Goal: Find contact information: Find contact information

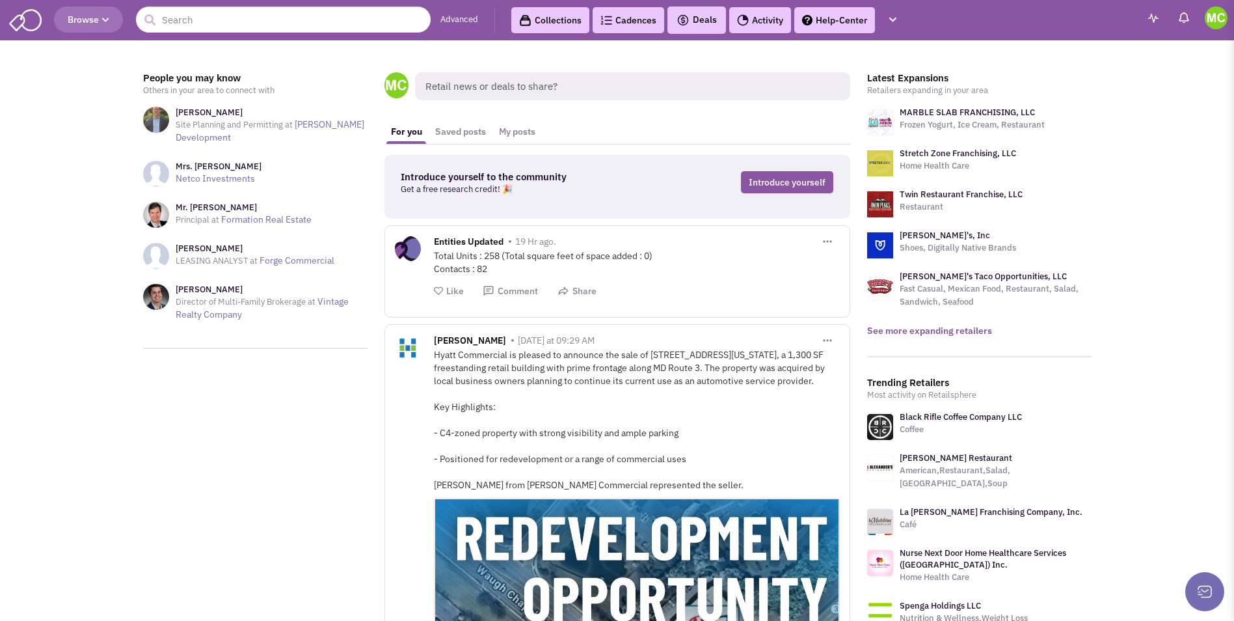
click at [935, 328] on link "See more expanding retailers" at bounding box center [929, 331] width 125 height 12
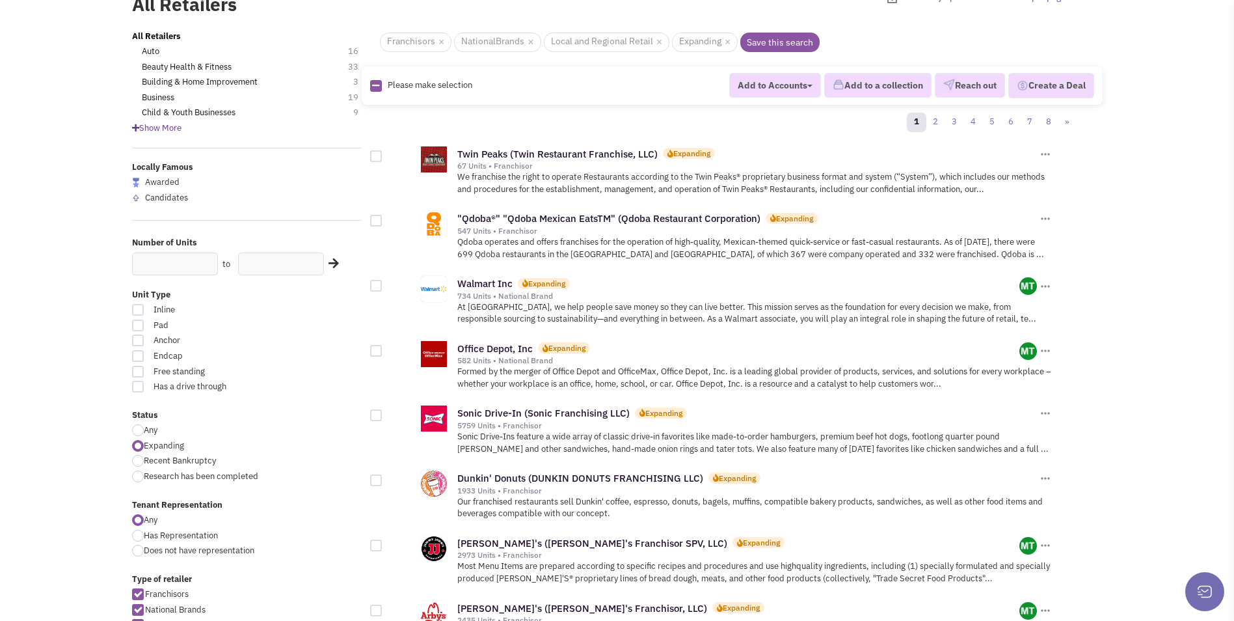
scroll to position [65, 0]
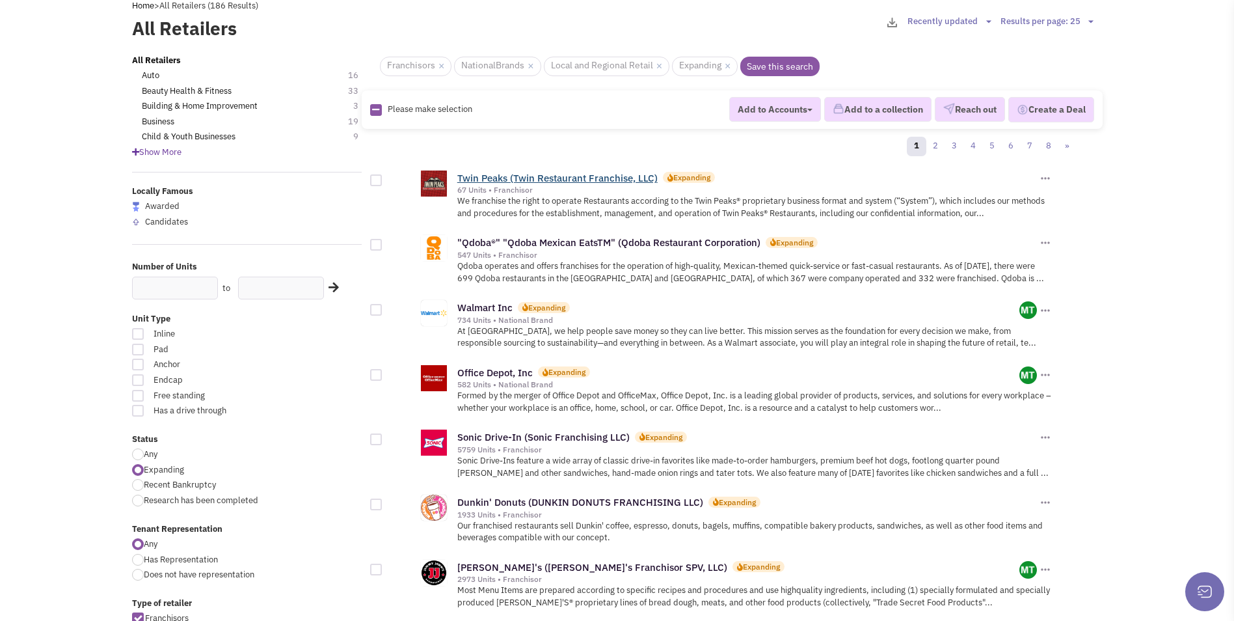
click at [529, 181] on link "Twin Peaks (Twin Restaurant Franchise, LLC)" at bounding box center [557, 178] width 200 height 12
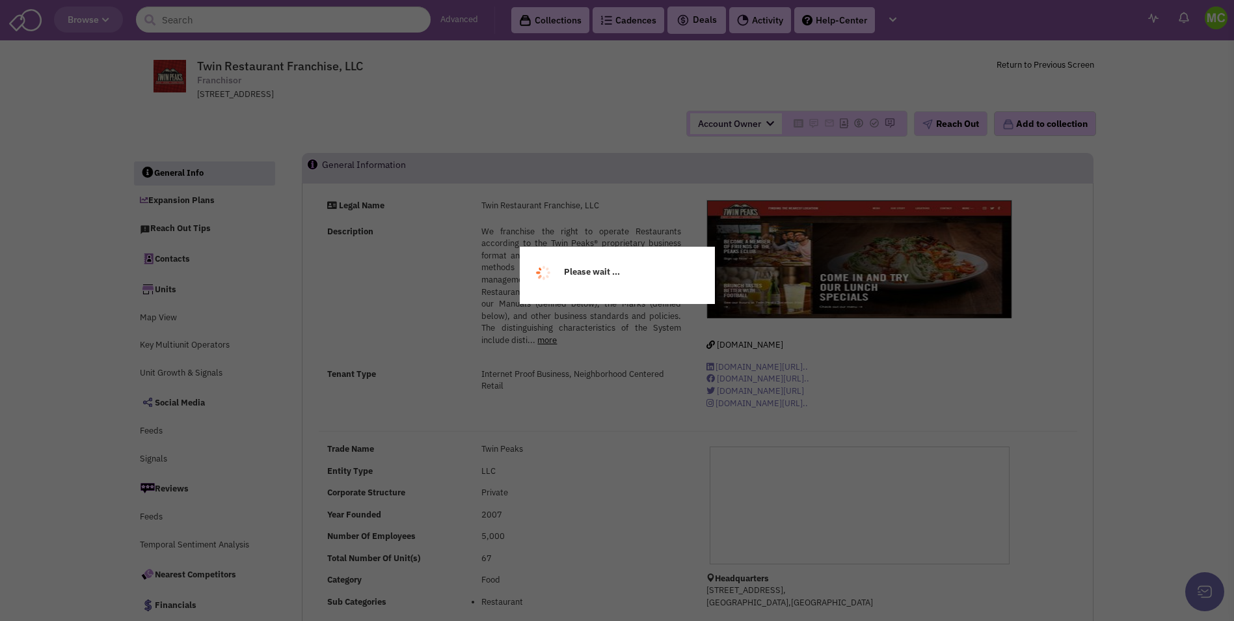
select select
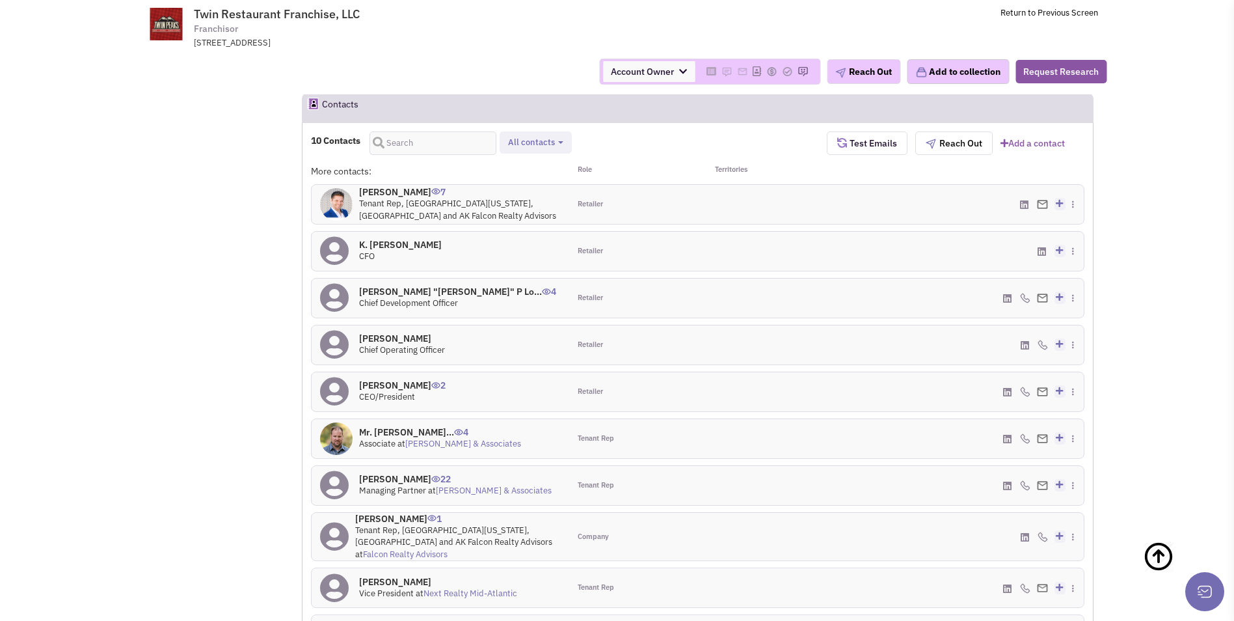
scroll to position [1107, 0]
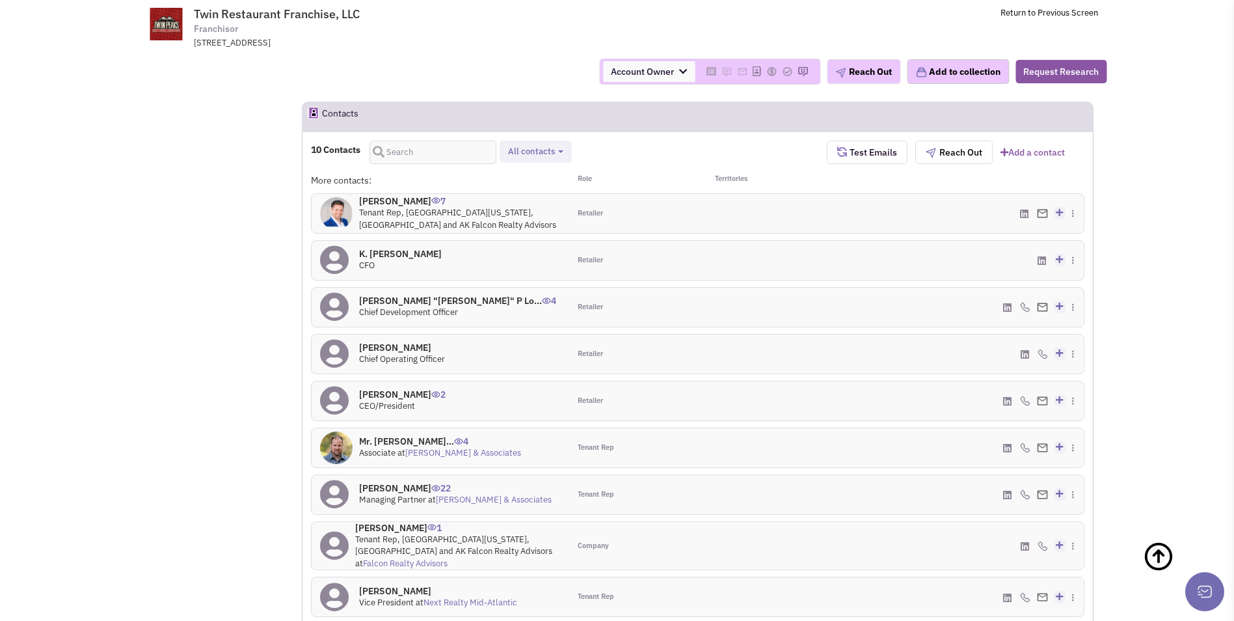
click at [405, 195] on h4 "Mr. Vann Piazza 7" at bounding box center [460, 201] width 202 height 12
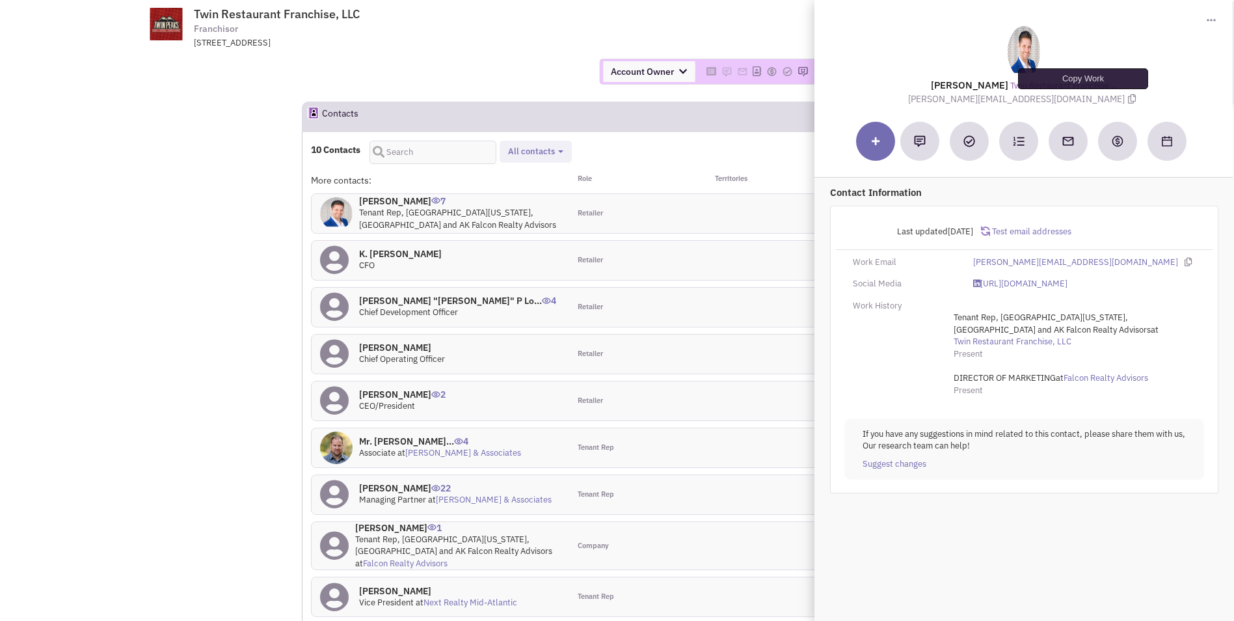
drag, startPoint x: 1081, startPoint y: 98, endPoint x: 59, endPoint y: 298, distance: 1041.0
click at [1128, 98] on icon at bounding box center [1132, 98] width 8 height 9
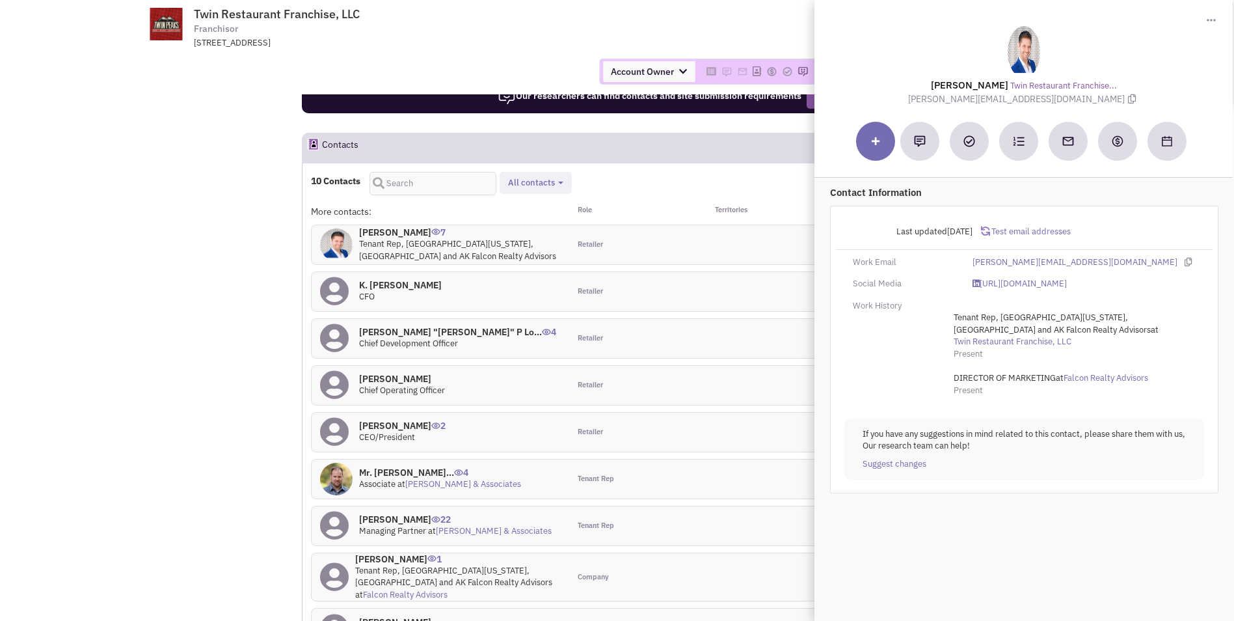
scroll to position [1042, 0]
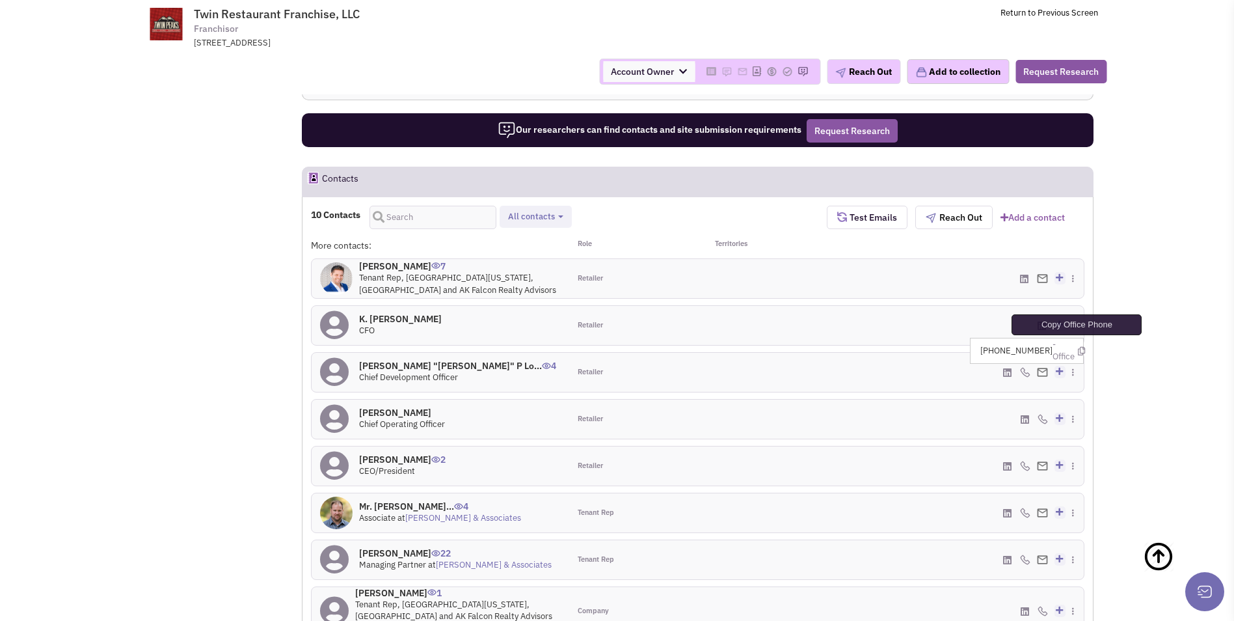
click at [1081, 347] on icon at bounding box center [1081, 351] width 7 height 8
click at [393, 360] on h4 "Michael "Mike" P Lo... 4" at bounding box center [457, 366] width 197 height 12
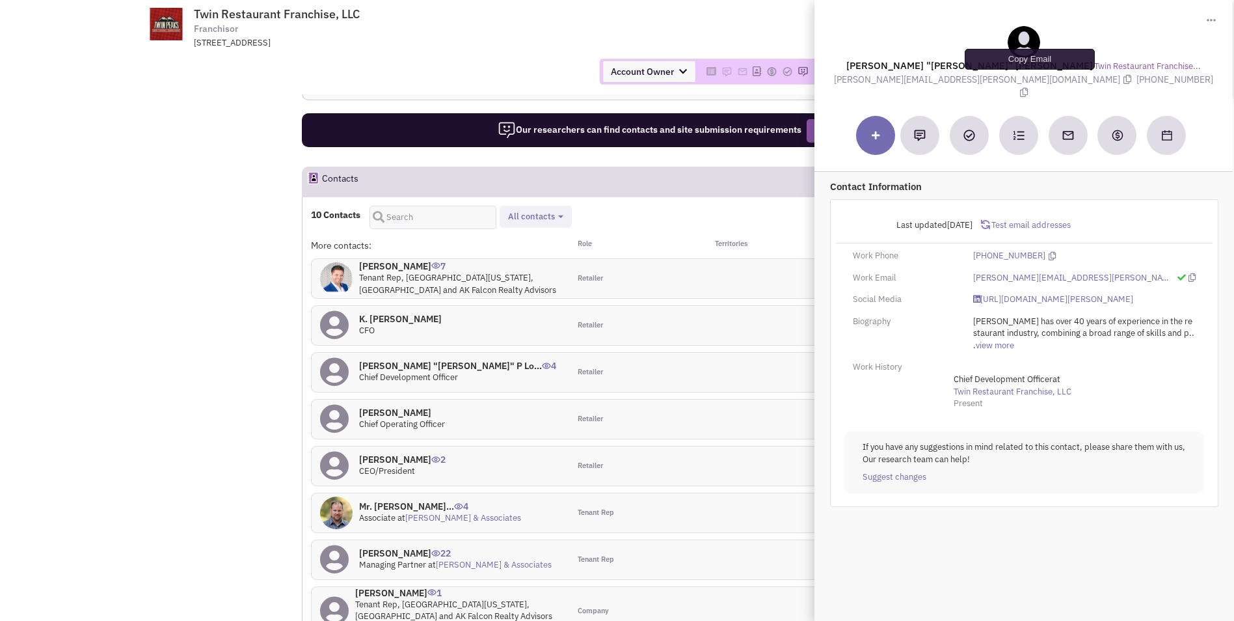
click at [1124, 77] on icon at bounding box center [1128, 79] width 8 height 9
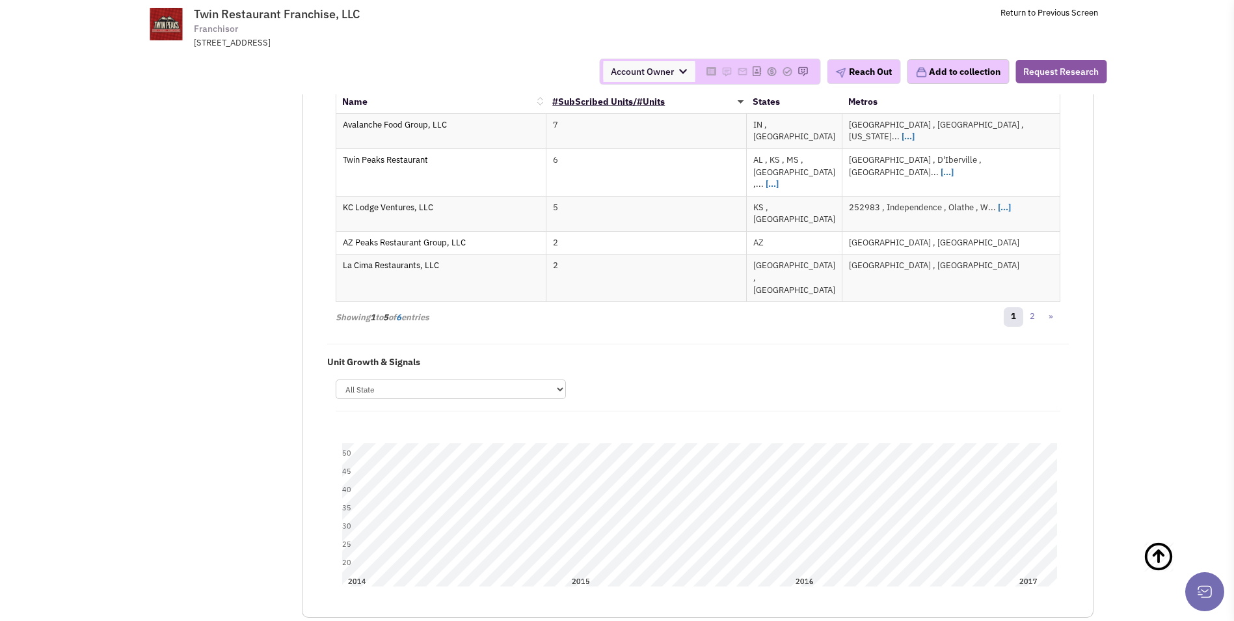
scroll to position [2799, 0]
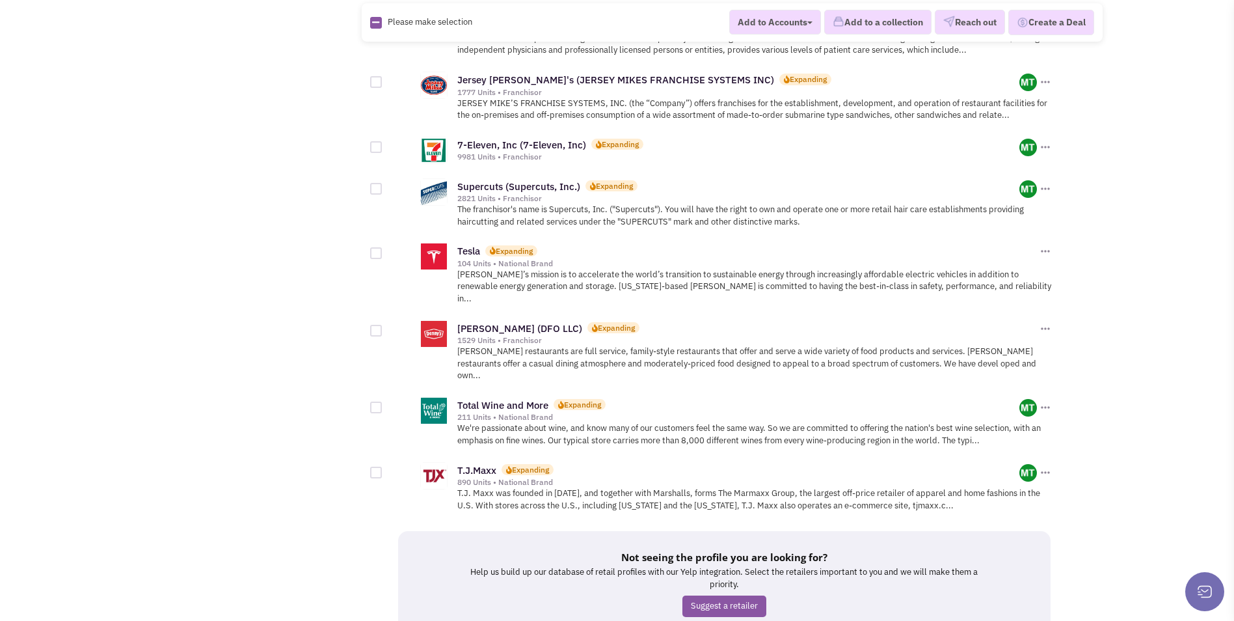
scroll to position [1368, 0]
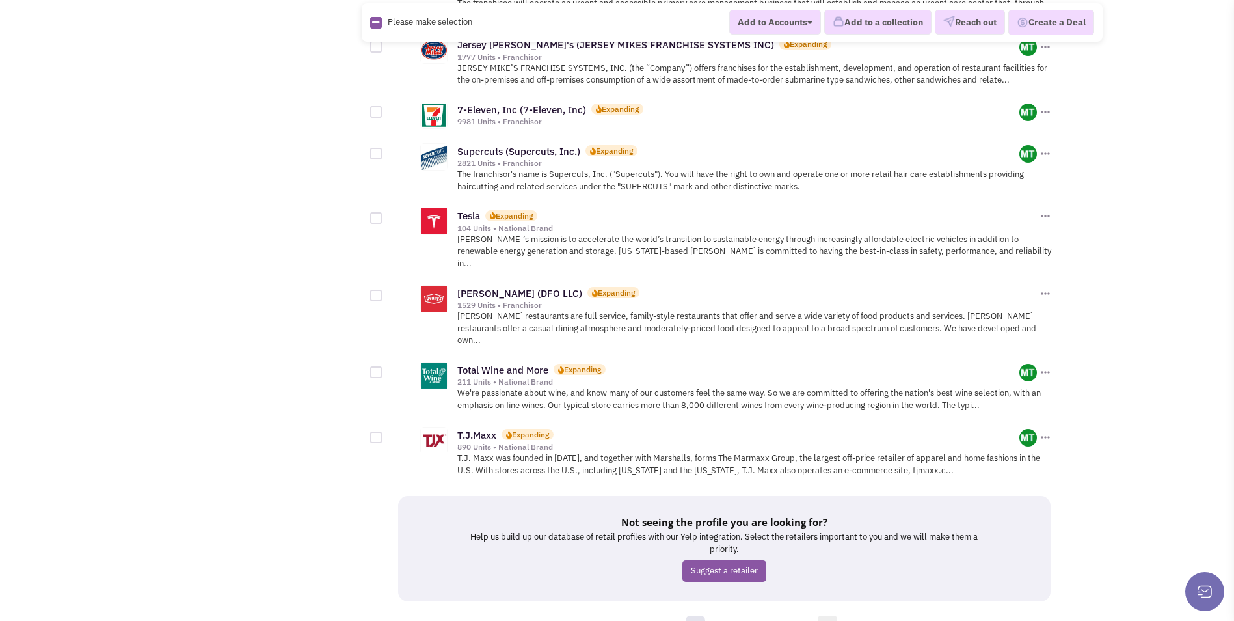
click at [829, 615] on link "8" at bounding box center [828, 625] width 20 height 20
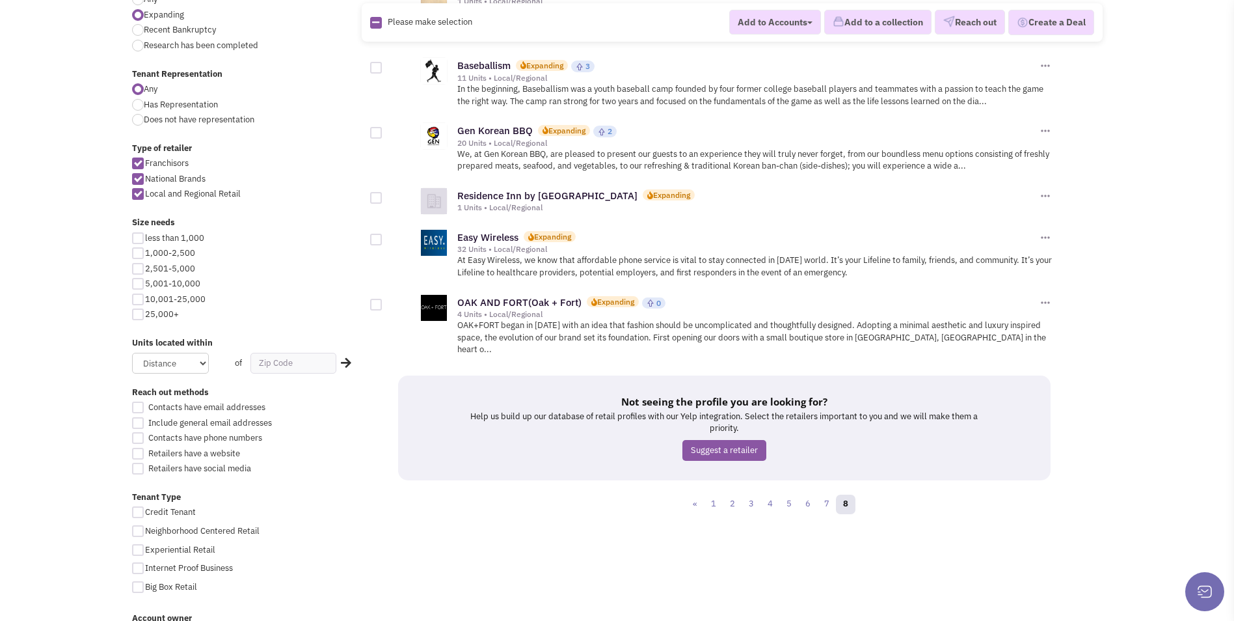
scroll to position [521, 0]
click at [819, 494] on link "7" at bounding box center [827, 504] width 20 height 20
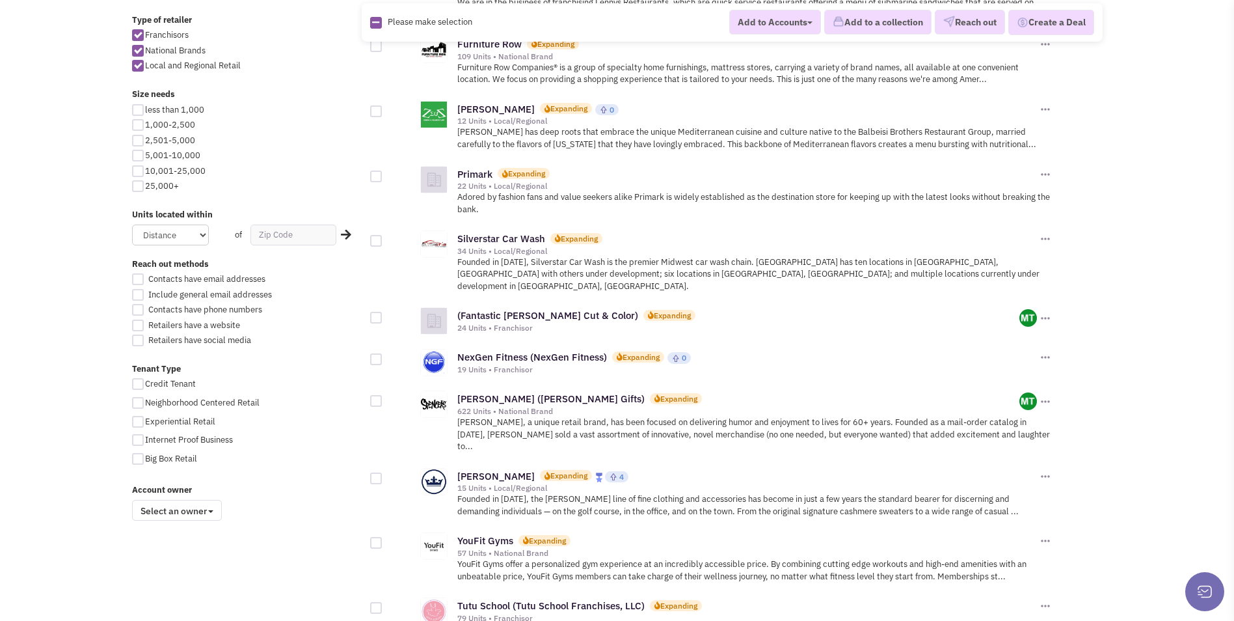
scroll to position [651, 0]
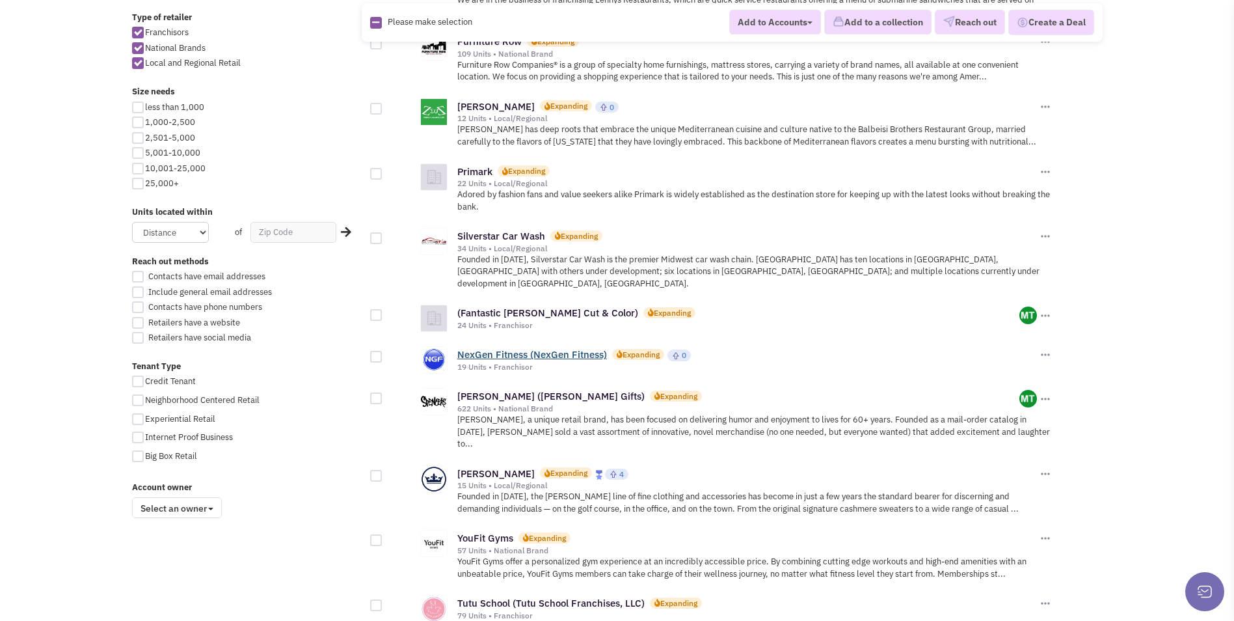
click at [530, 348] on link "NexGen Fitness (NexGen Fitness)" at bounding box center [532, 354] width 150 height 12
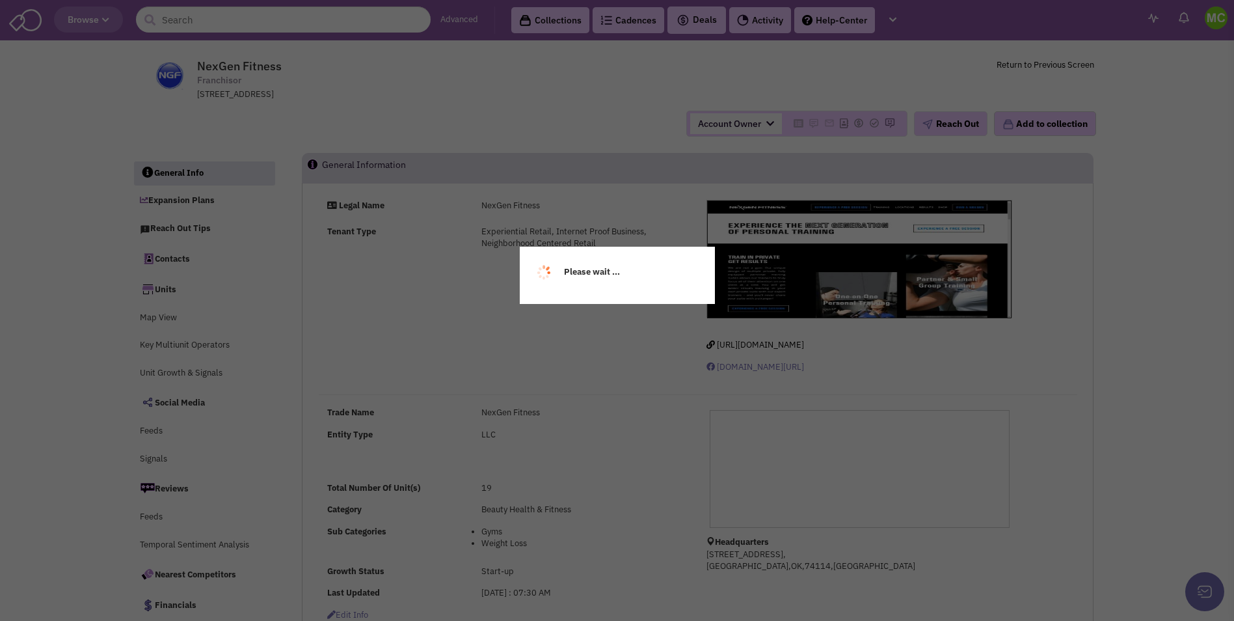
select select
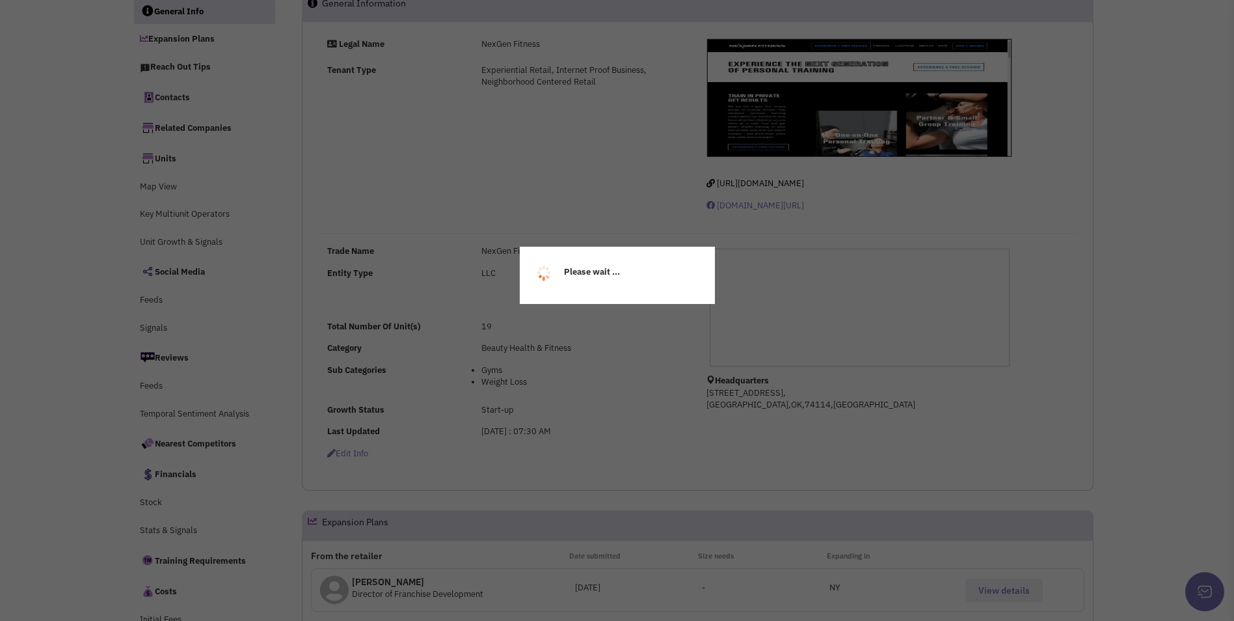
scroll to position [260, 0]
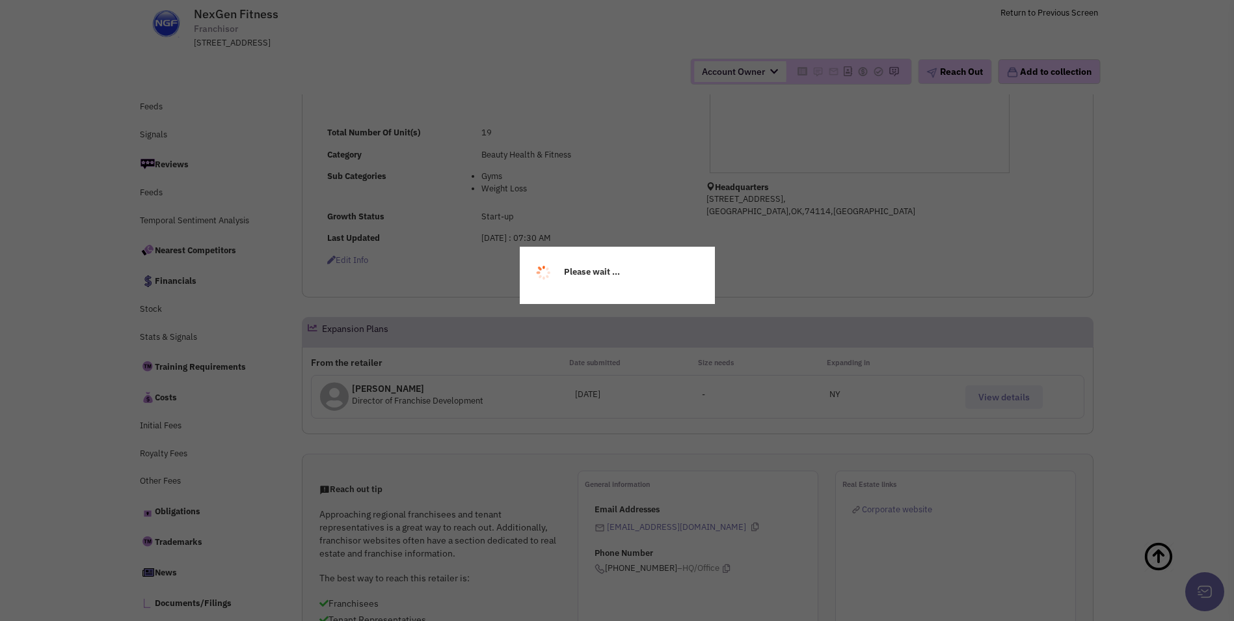
select select
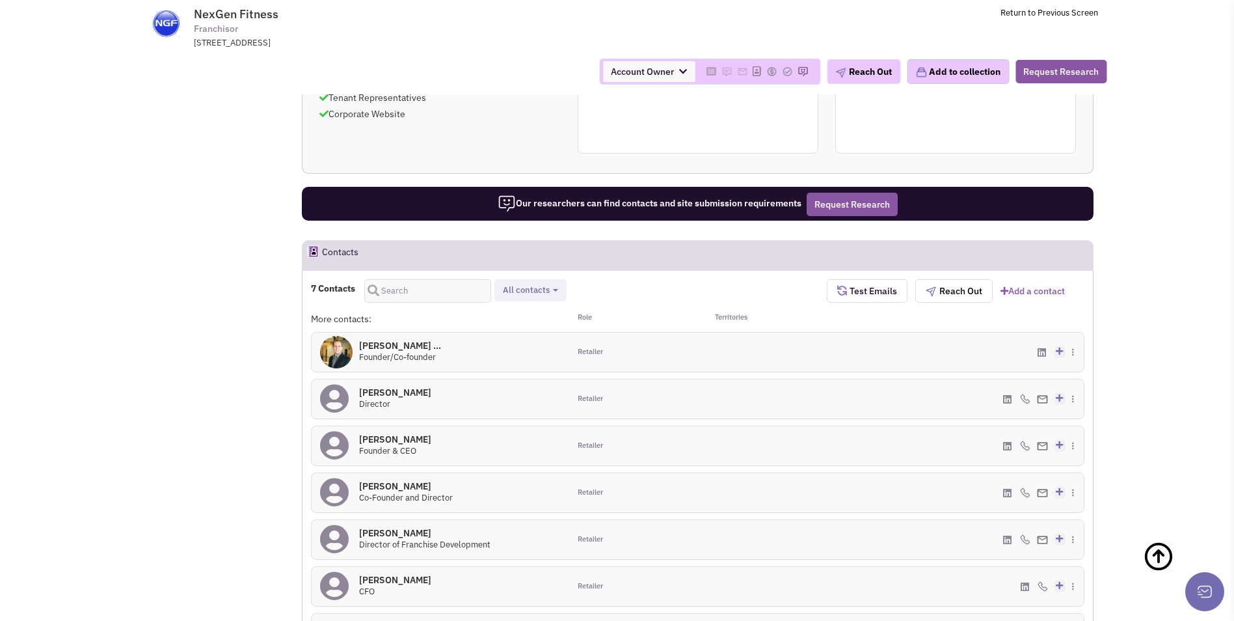
scroll to position [782, 0]
click at [407, 391] on h4 "Brian Andrews 0" at bounding box center [395, 392] width 72 height 12
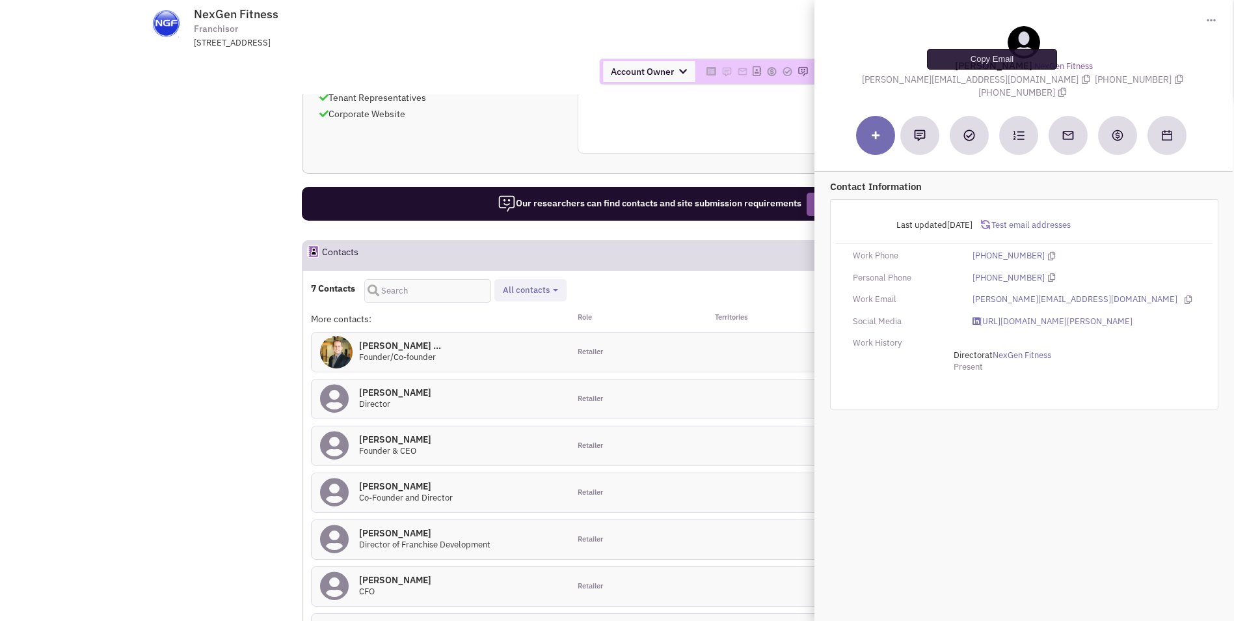
click at [1082, 80] on icon at bounding box center [1086, 79] width 8 height 9
click at [1175, 81] on icon at bounding box center [1179, 79] width 8 height 9
click at [1066, 88] on icon at bounding box center [1063, 92] width 8 height 9
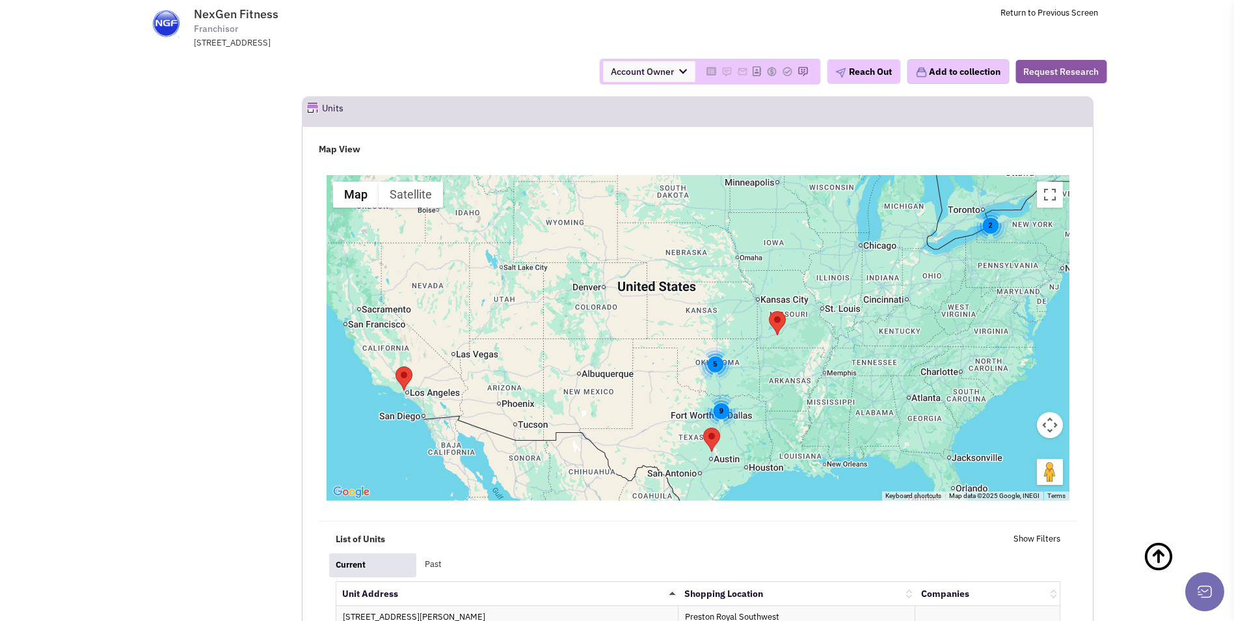
scroll to position [1693, 0]
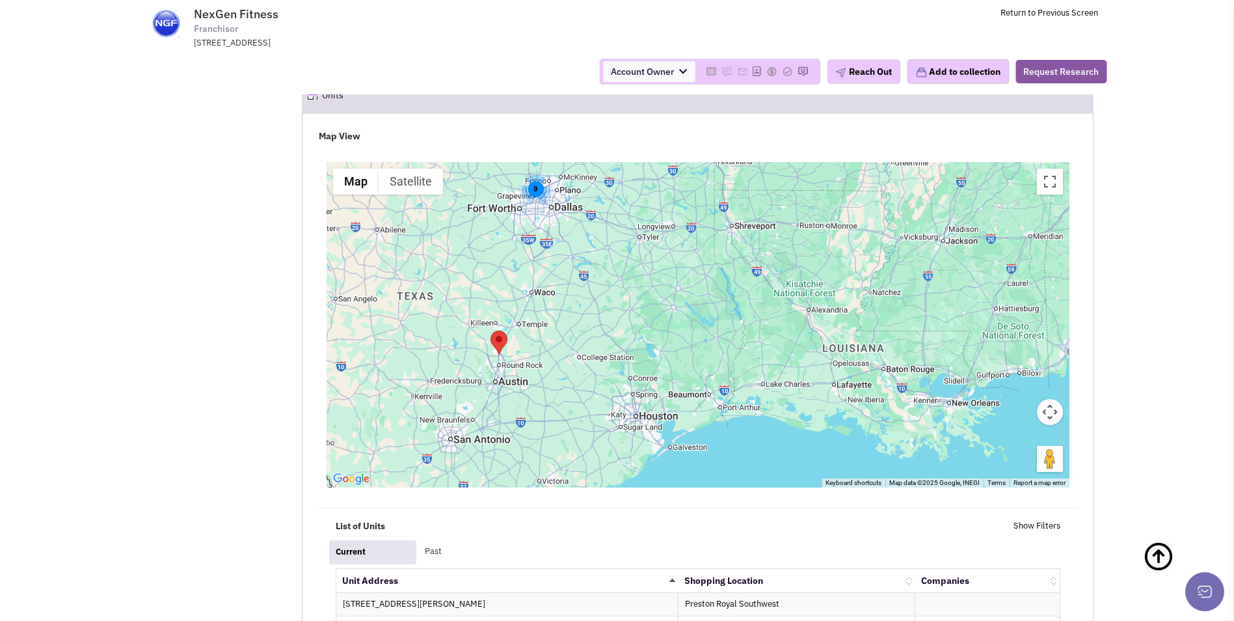
drag, startPoint x: 779, startPoint y: 433, endPoint x: 826, endPoint y: 342, distance: 102.2
click at [826, 342] on div "9" at bounding box center [698, 324] width 743 height 325
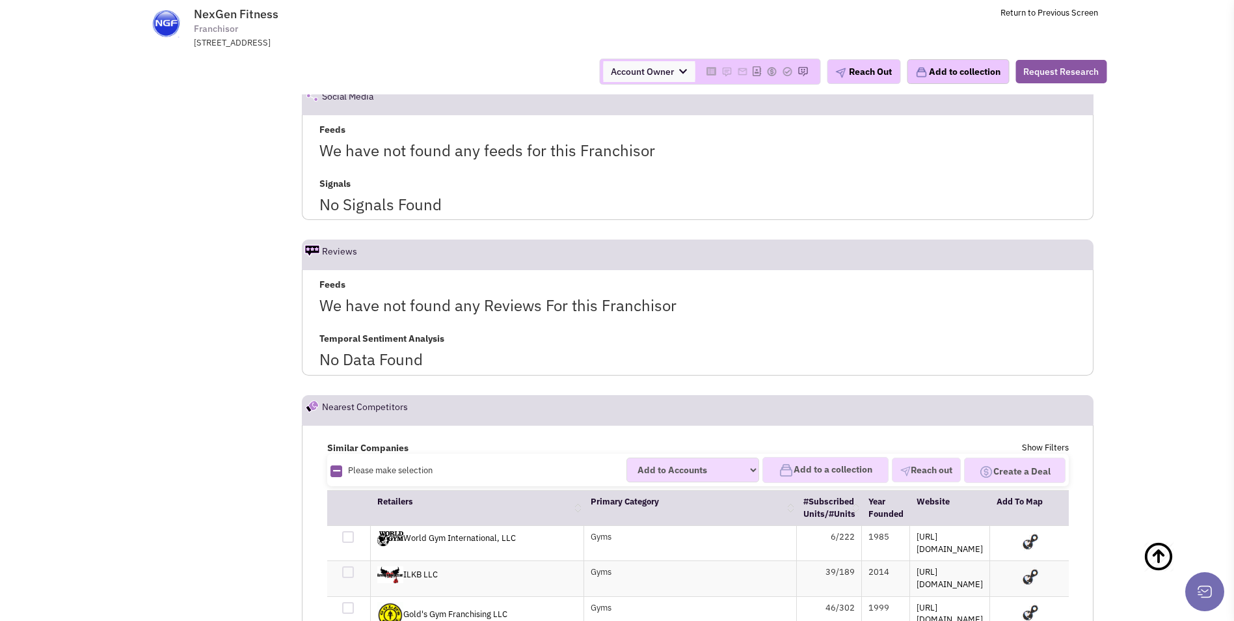
scroll to position [2604, 0]
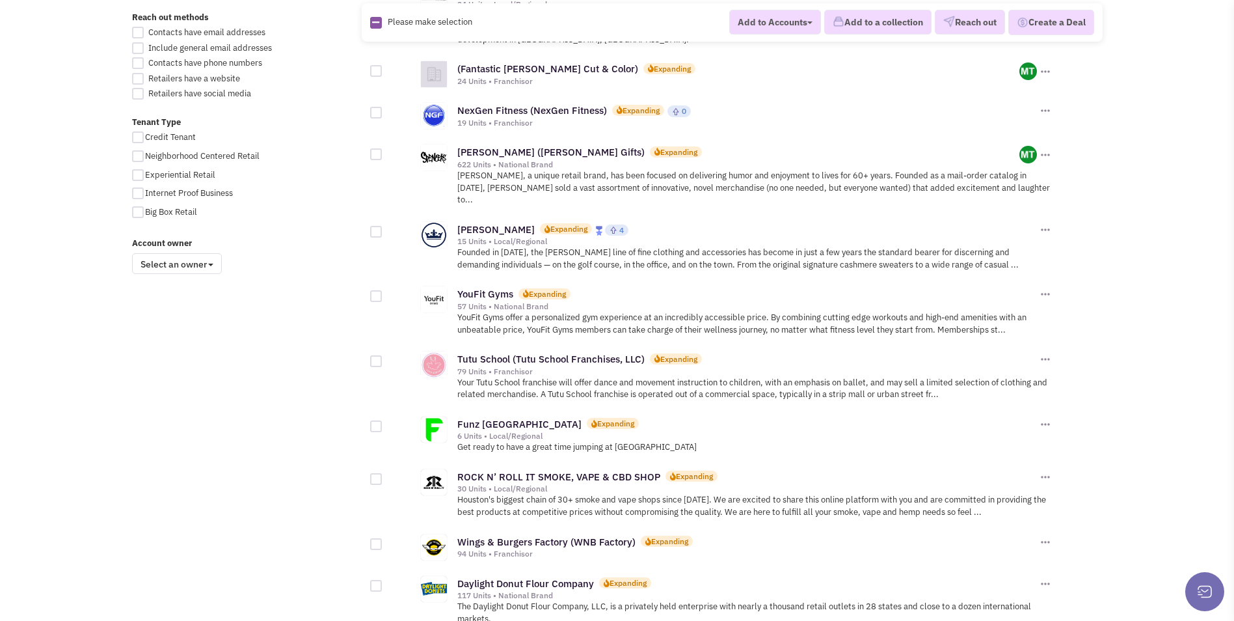
scroll to position [911, 0]
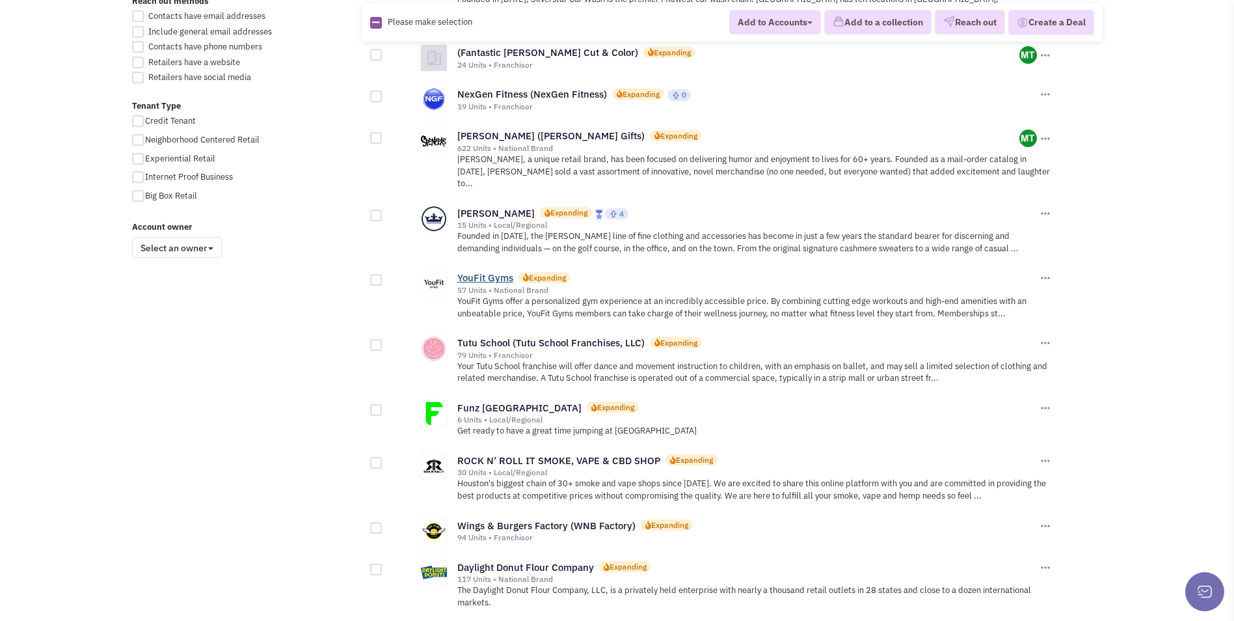
click at [491, 271] on link "YouFit Gyms" at bounding box center [485, 277] width 56 height 12
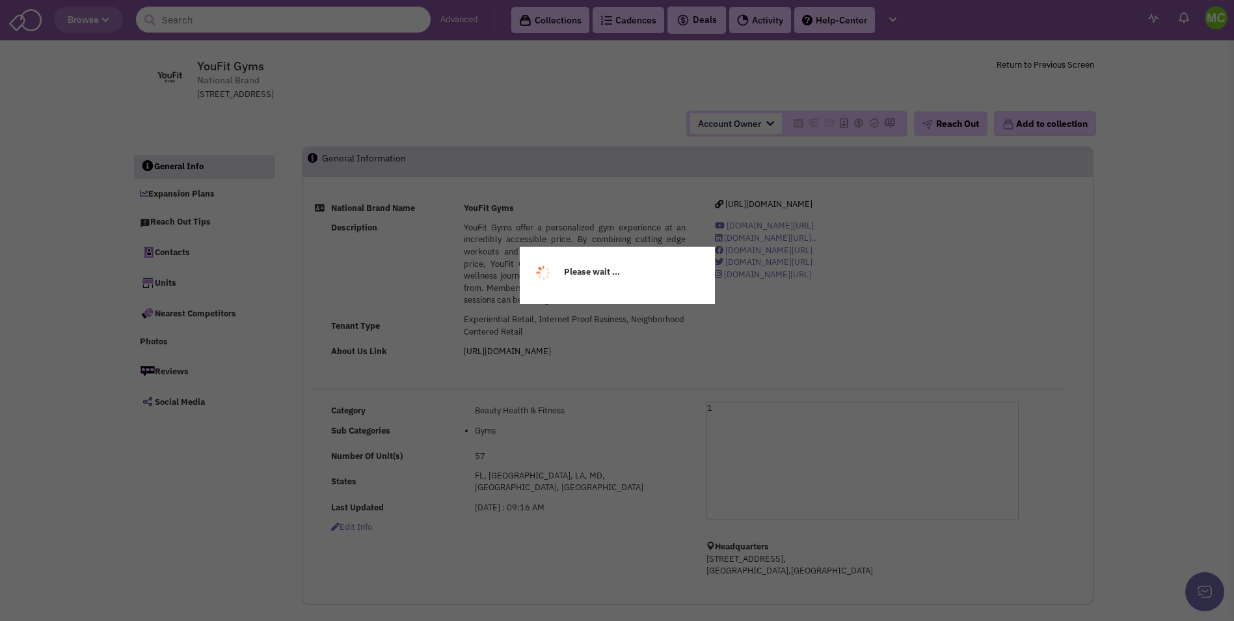
select select
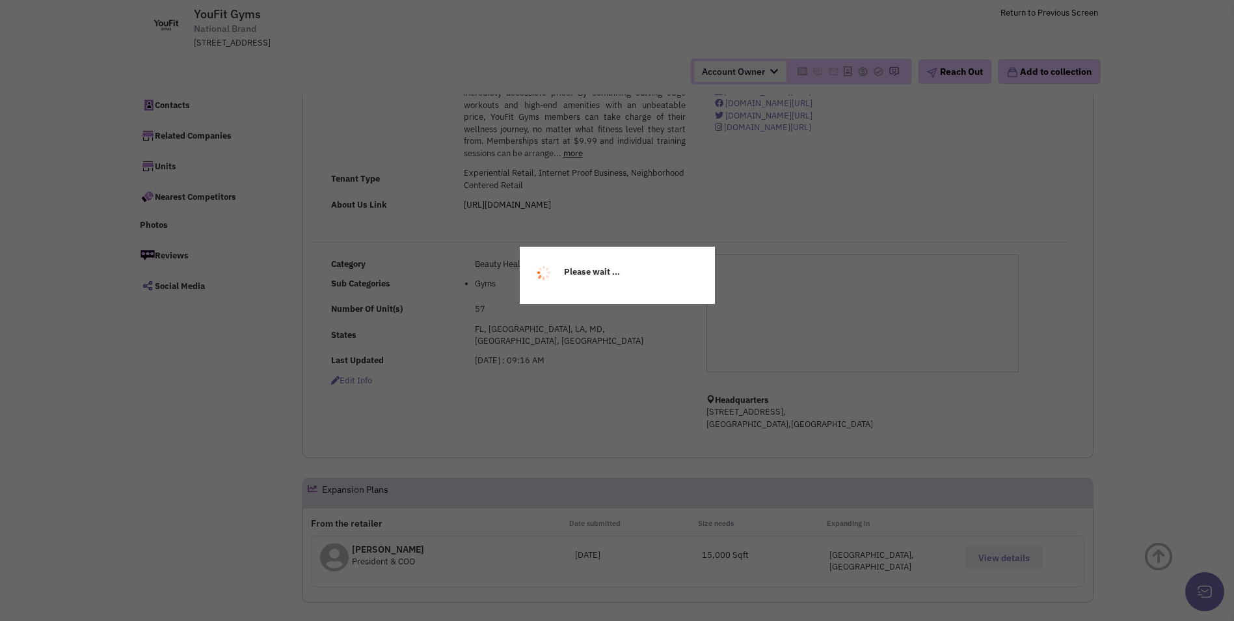
scroll to position [195, 0]
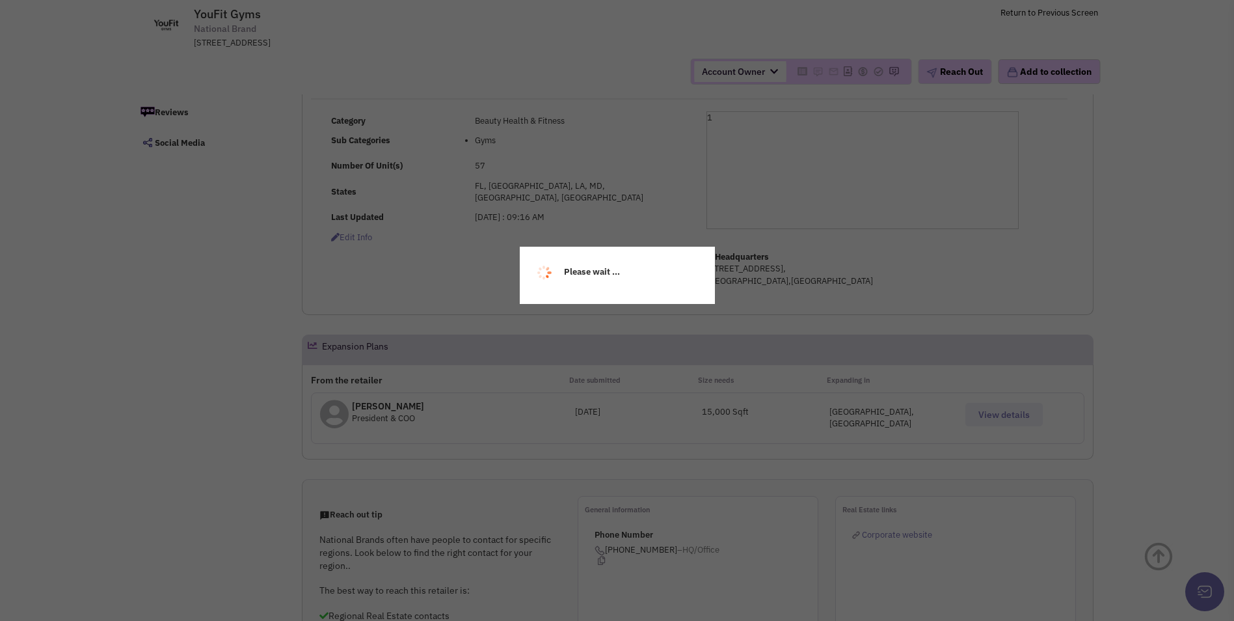
select select
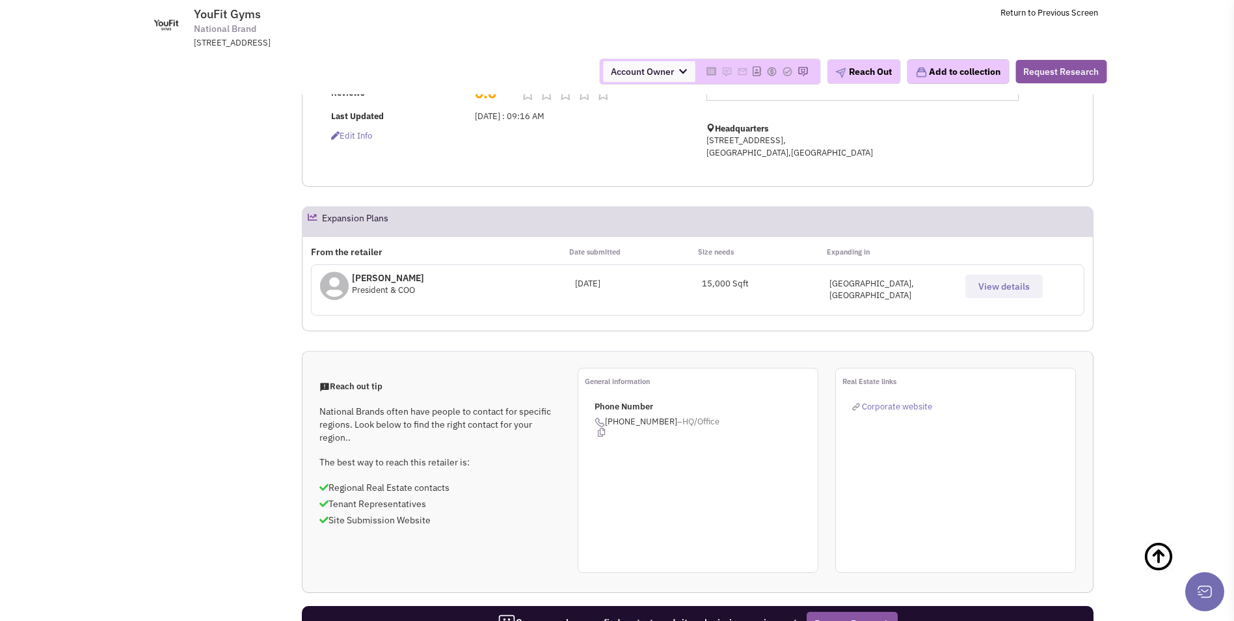
scroll to position [319, 0]
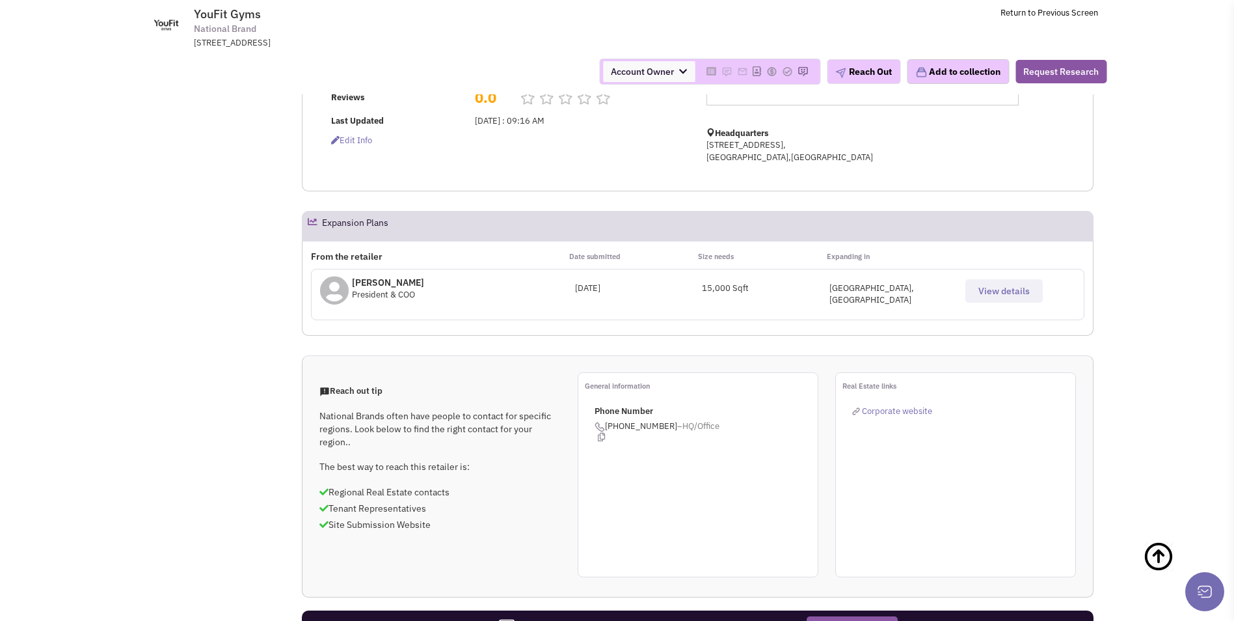
click at [336, 286] on icon at bounding box center [334, 290] width 29 height 29
click at [1010, 296] on span "View details" at bounding box center [1004, 291] width 51 height 12
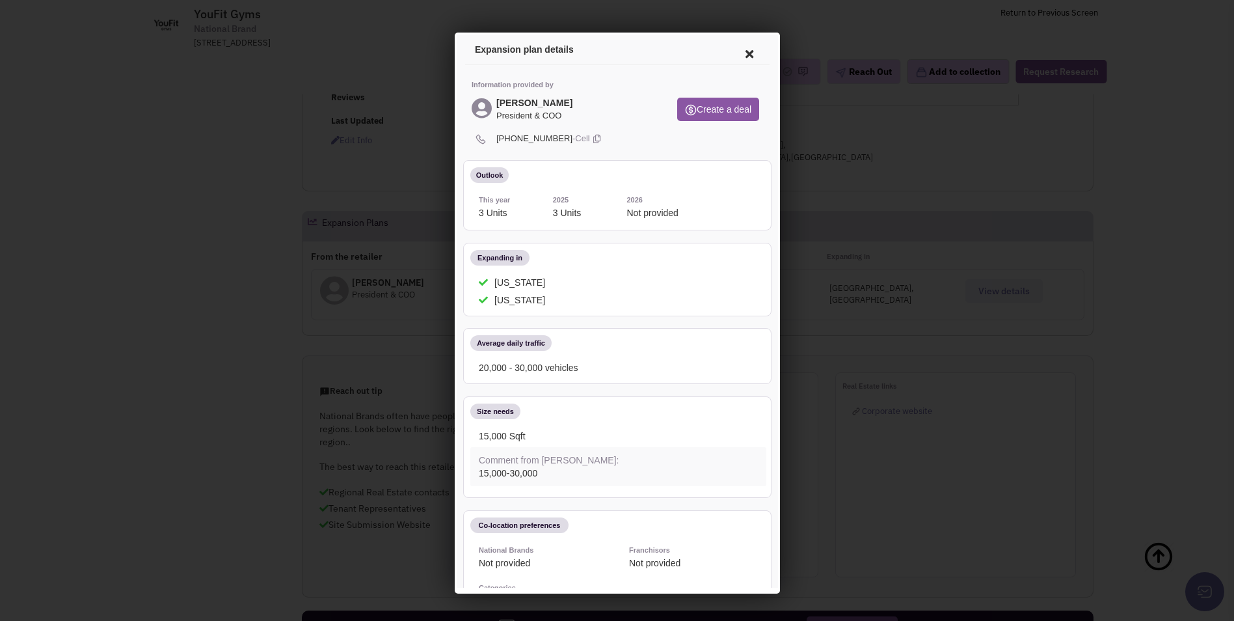
scroll to position [0, 0]
click at [591, 132] on icon at bounding box center [594, 137] width 7 height 12
click at [733, 49] on icon at bounding box center [746, 51] width 27 height 31
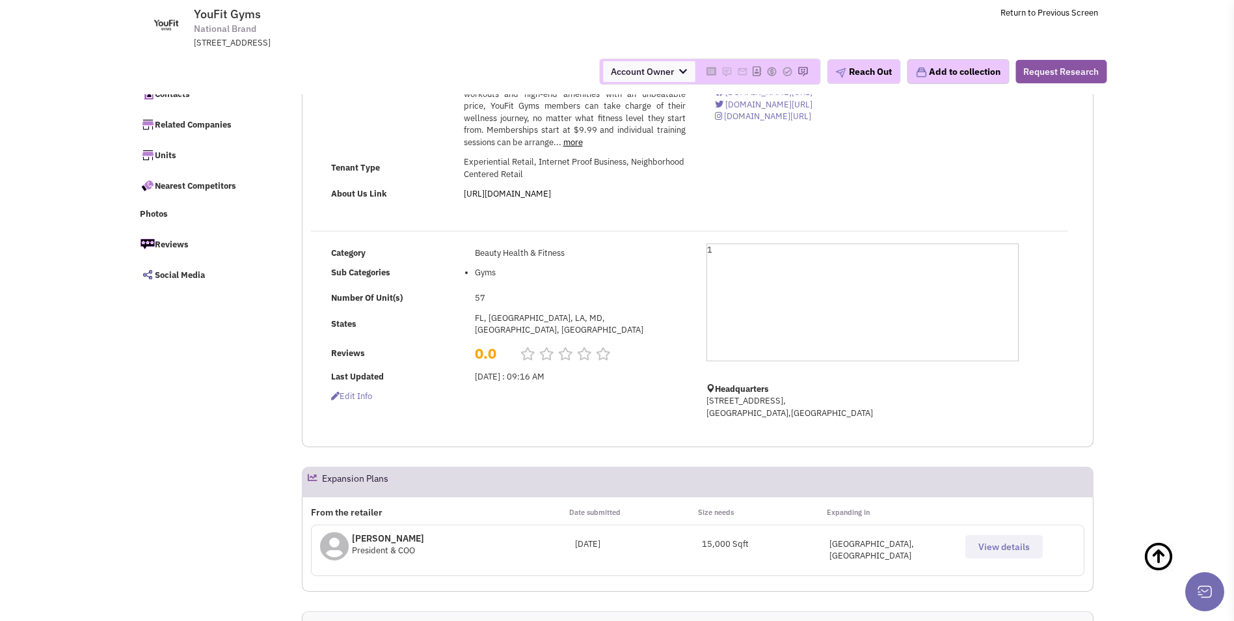
scroll to position [59, 0]
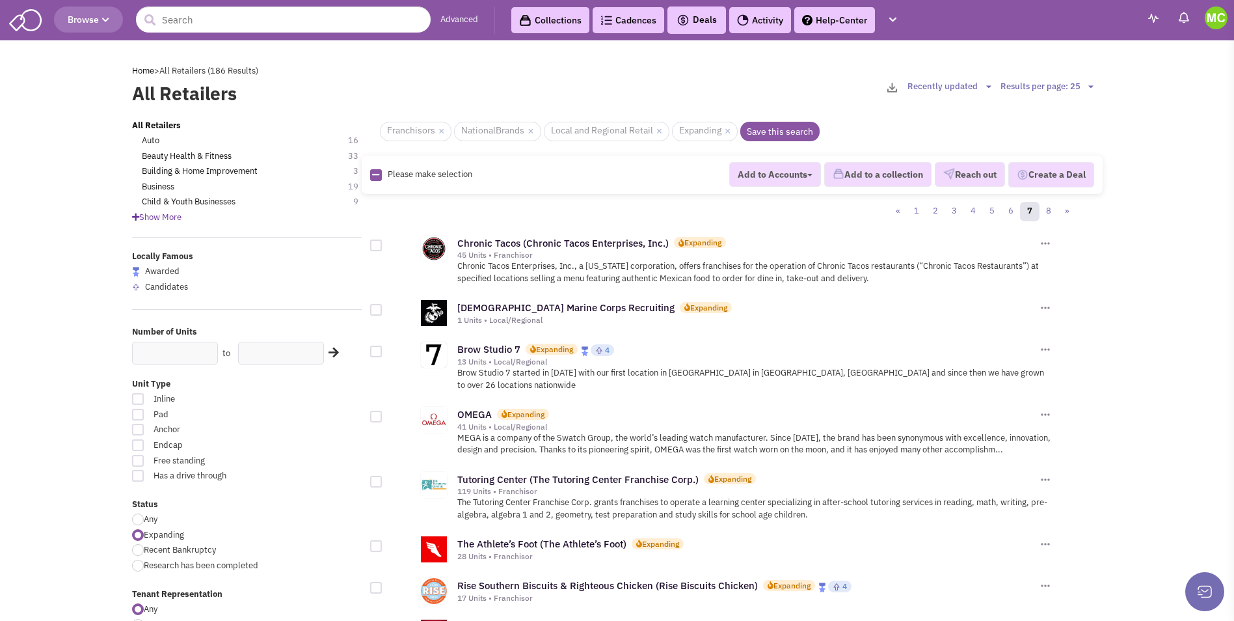
scroll to position [911, 0]
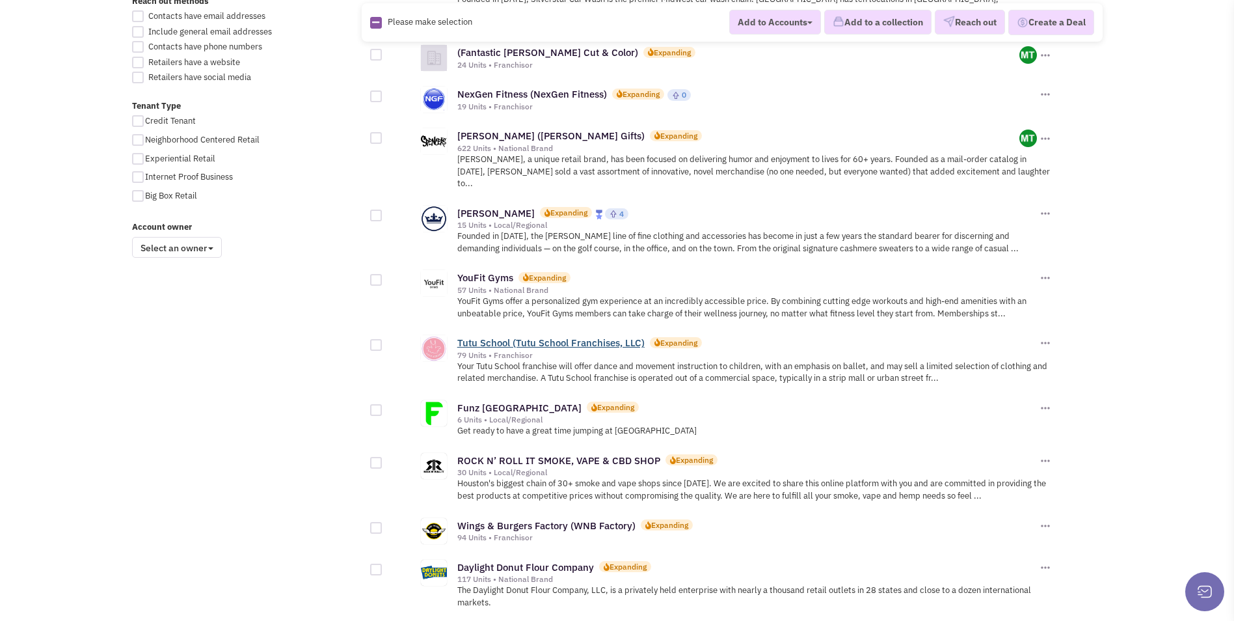
click at [498, 336] on link "Tutu School (Tutu School Franchises, LLC)" at bounding box center [550, 342] width 187 height 12
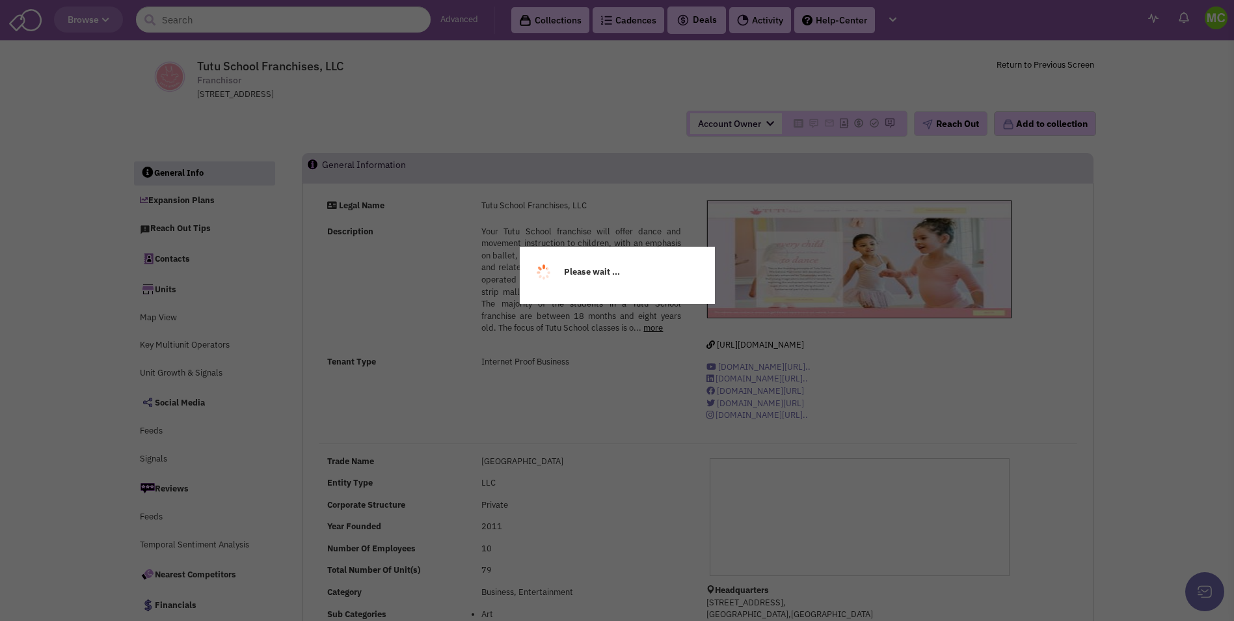
select select
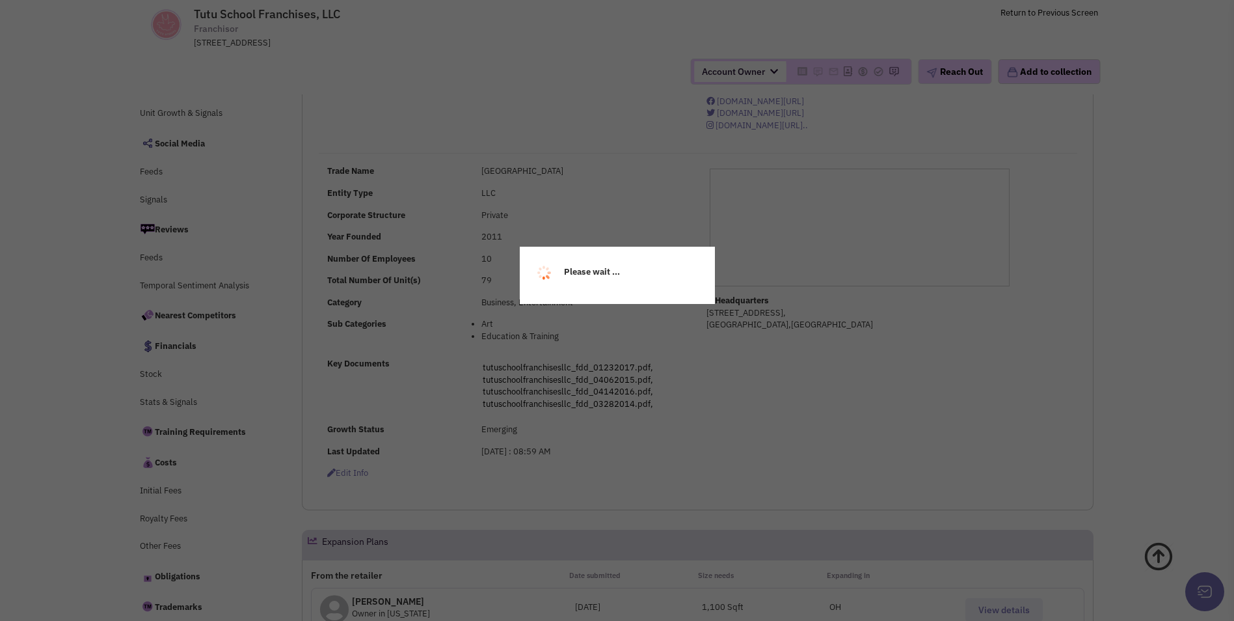
select select
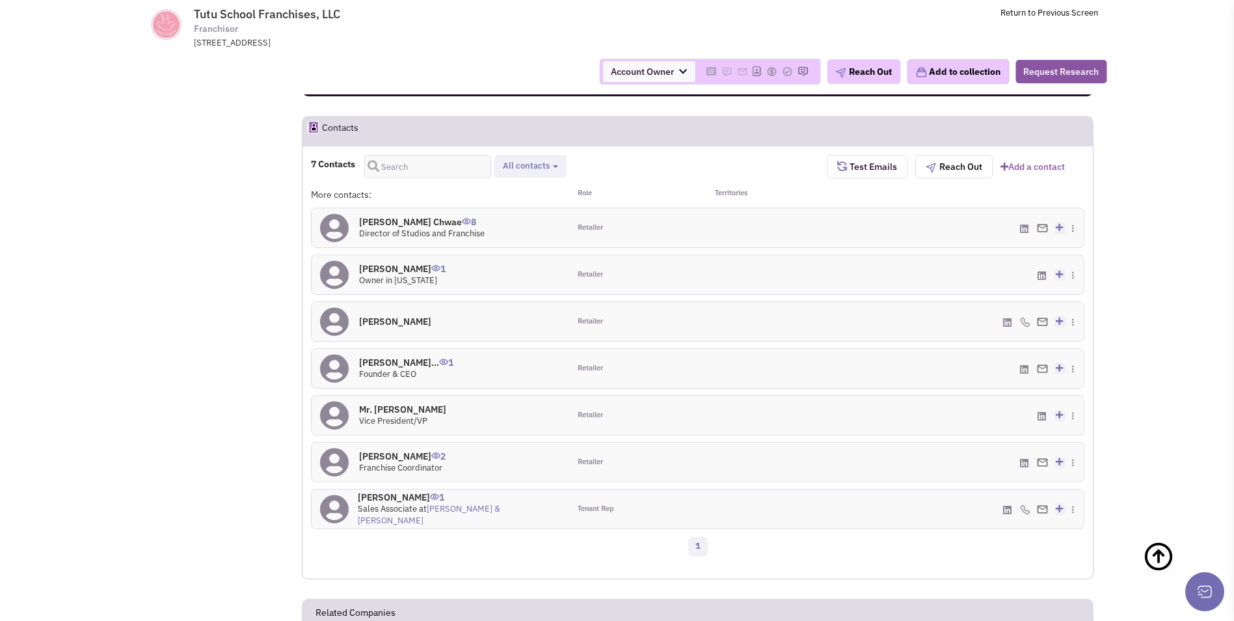
scroll to position [1042, 0]
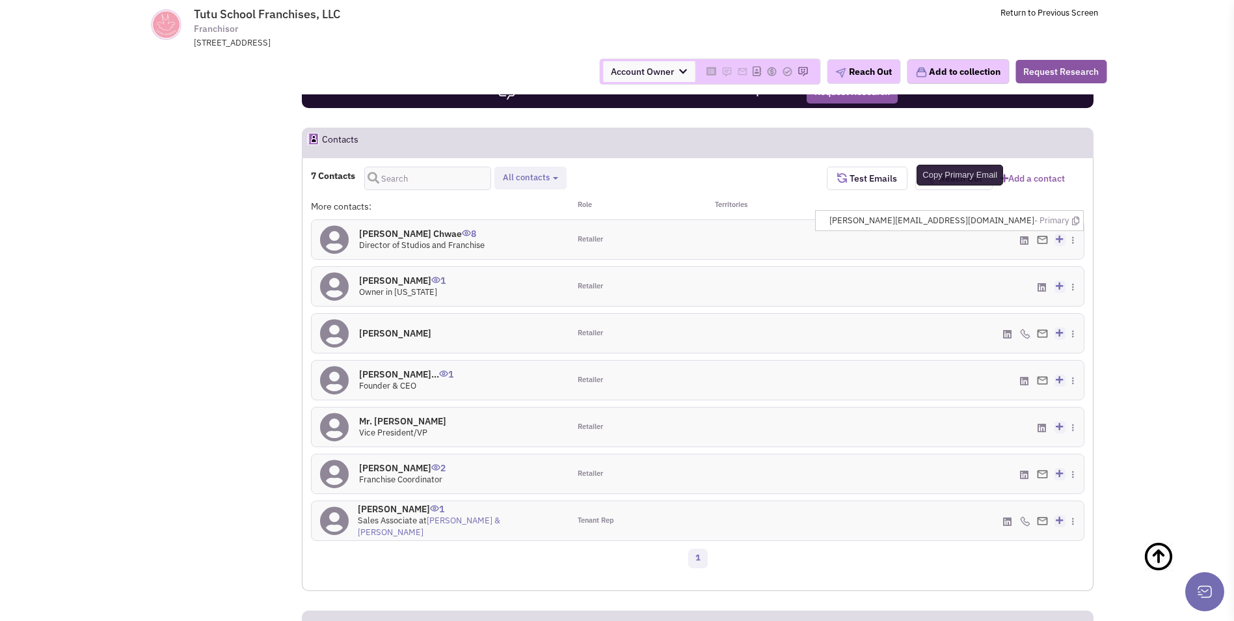
click at [1074, 220] on icon at bounding box center [1075, 221] width 7 height 8
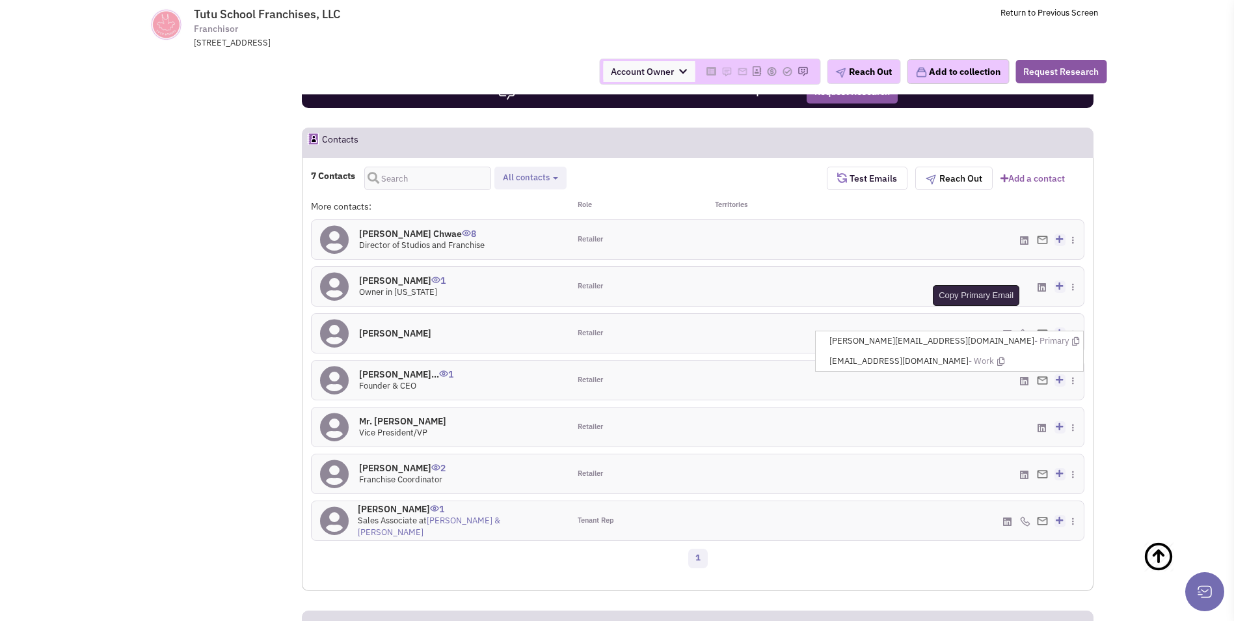
click at [1075, 340] on icon at bounding box center [1075, 341] width 7 height 8
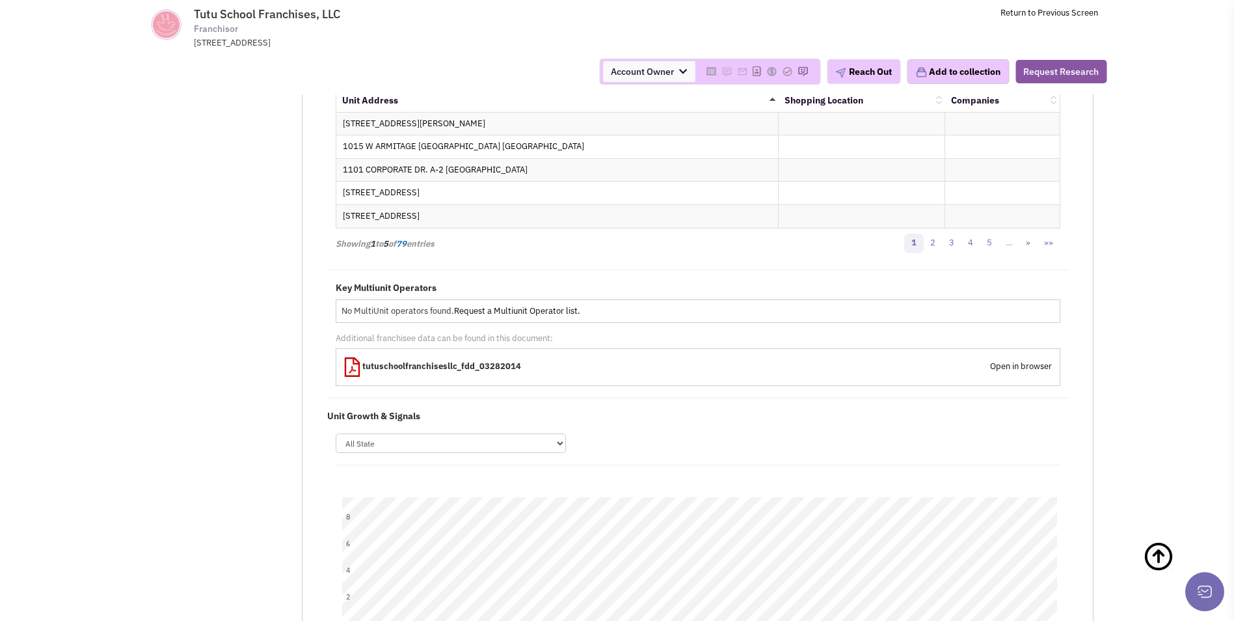
scroll to position [2279, 0]
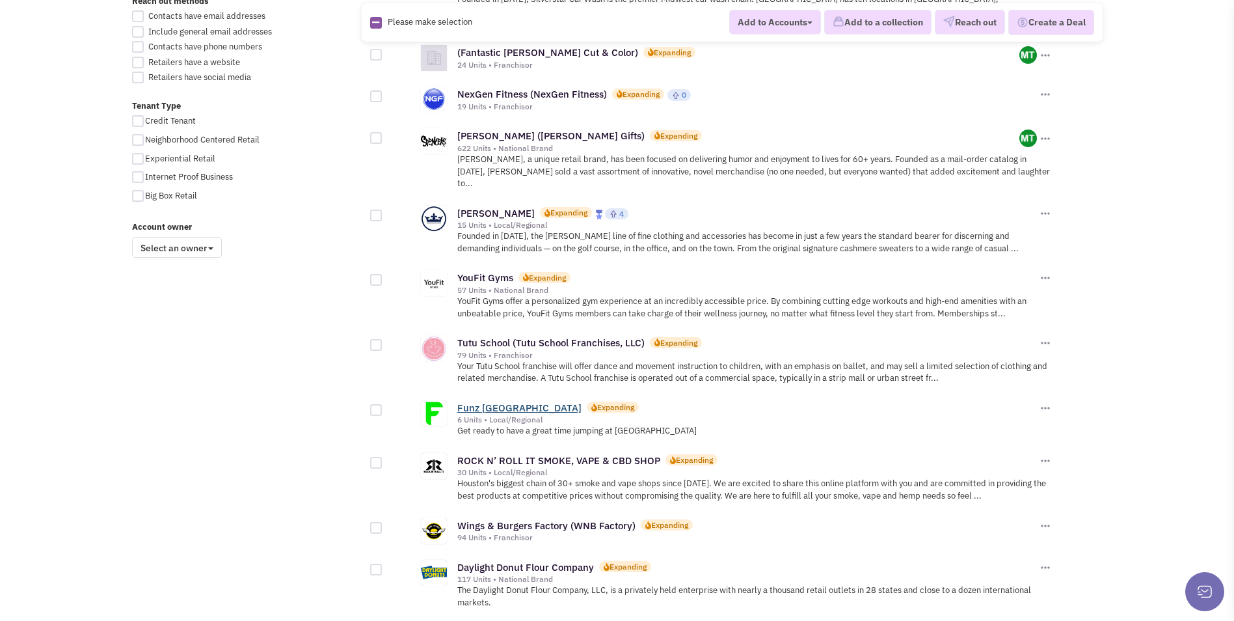
scroll to position [911, 0]
click at [519, 401] on link "Funz [GEOGRAPHIC_DATA]" at bounding box center [519, 407] width 124 height 12
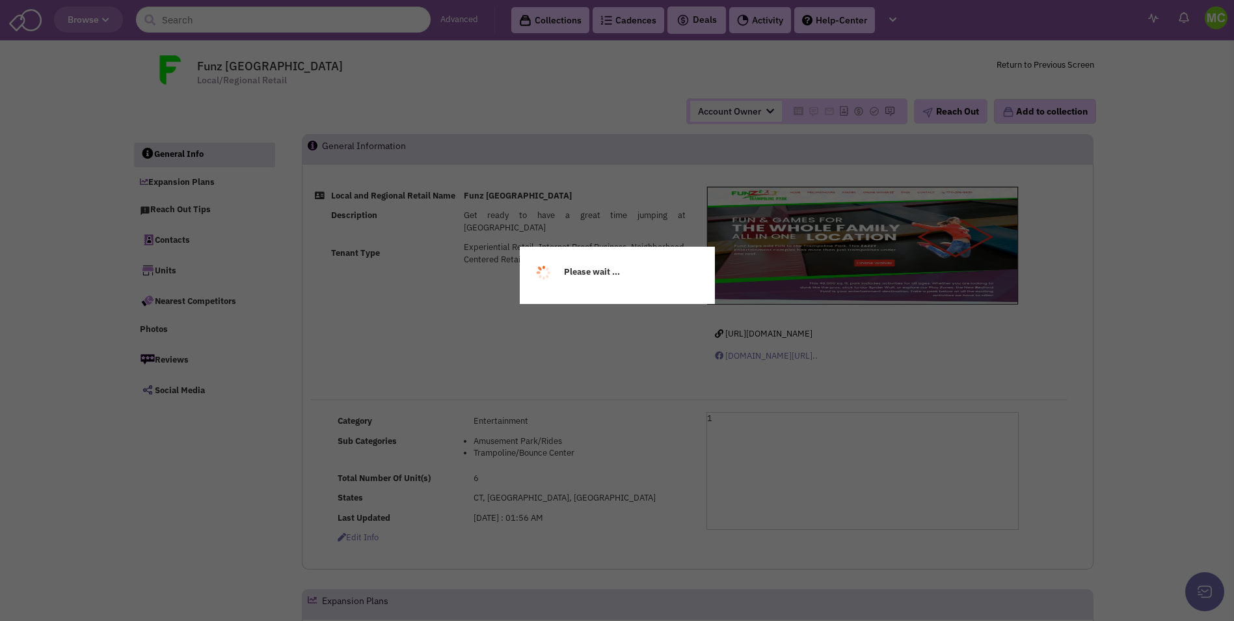
select select
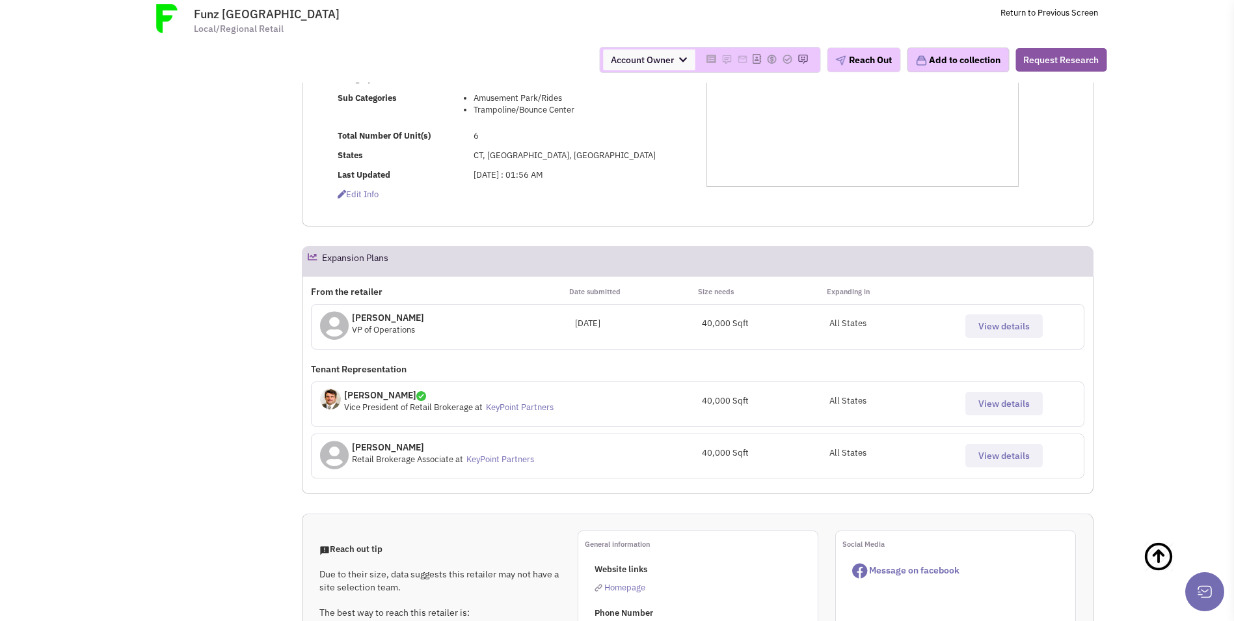
scroll to position [325, 0]
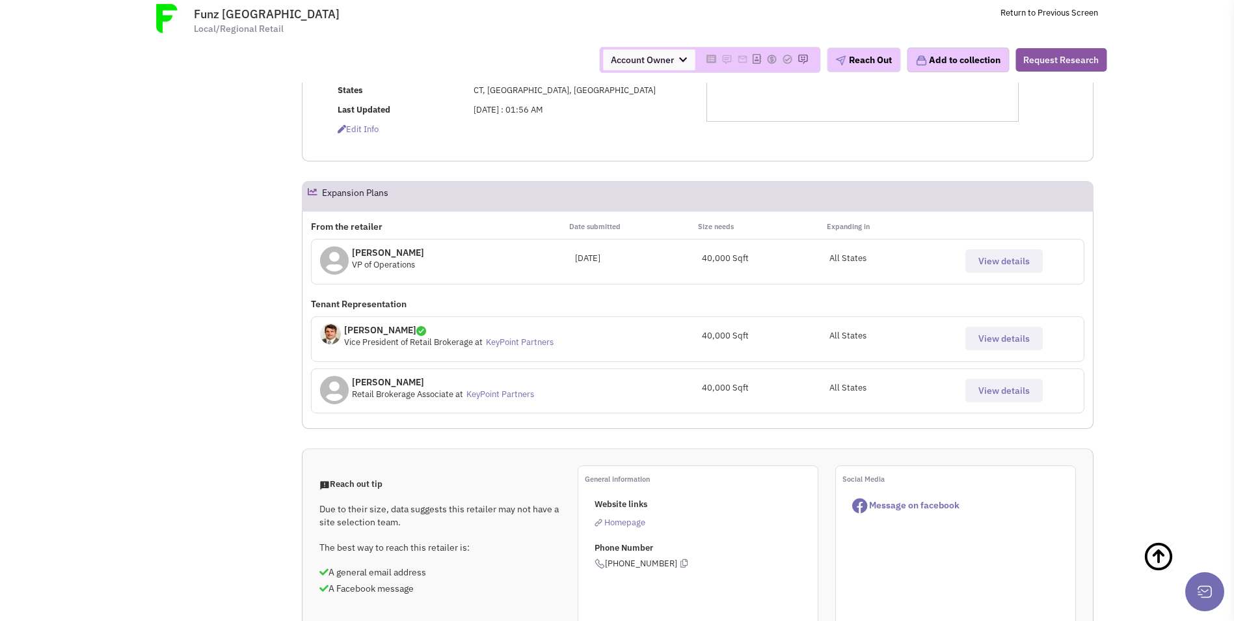
select select
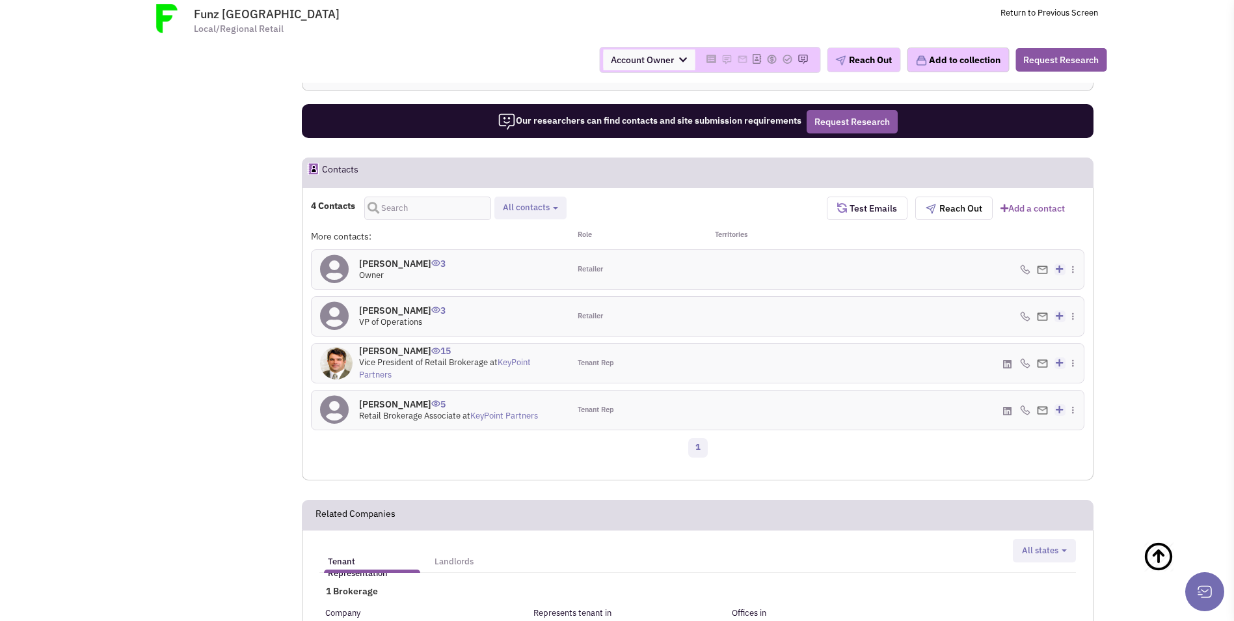
scroll to position [976, 0]
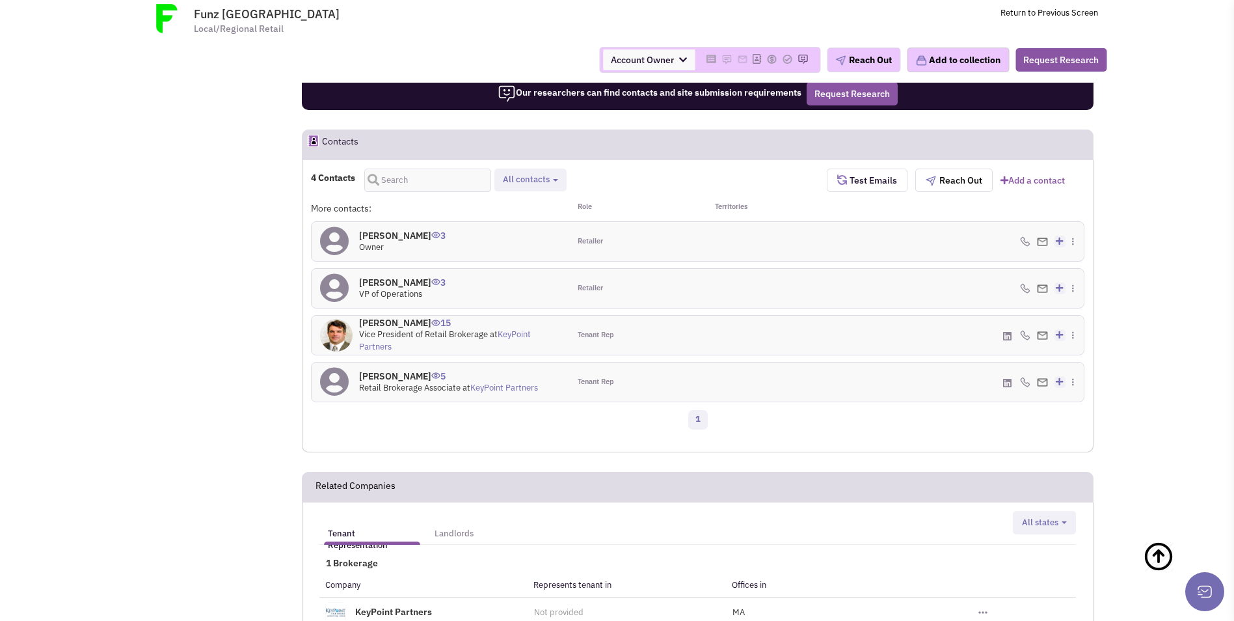
click at [369, 230] on h4 "Johnny Chen 3" at bounding box center [402, 236] width 87 height 12
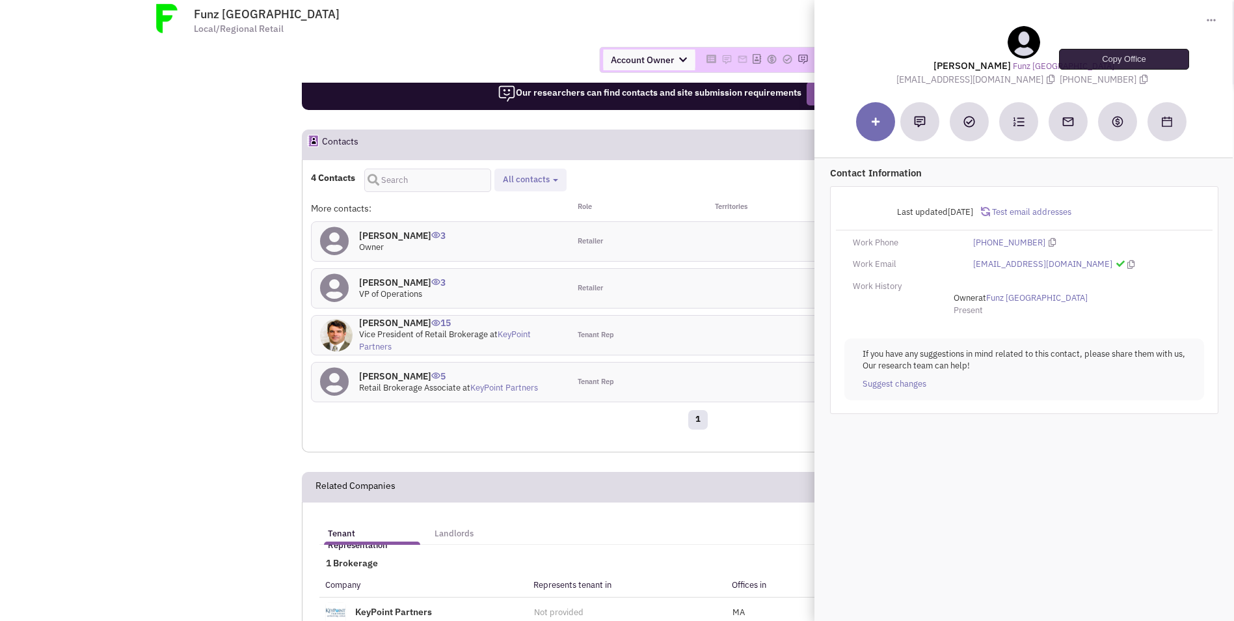
click at [1140, 81] on icon at bounding box center [1144, 79] width 8 height 9
drag, startPoint x: 1040, startPoint y: 80, endPoint x: 1024, endPoint y: 99, distance: 24.5
click at [1047, 80] on icon at bounding box center [1051, 79] width 8 height 9
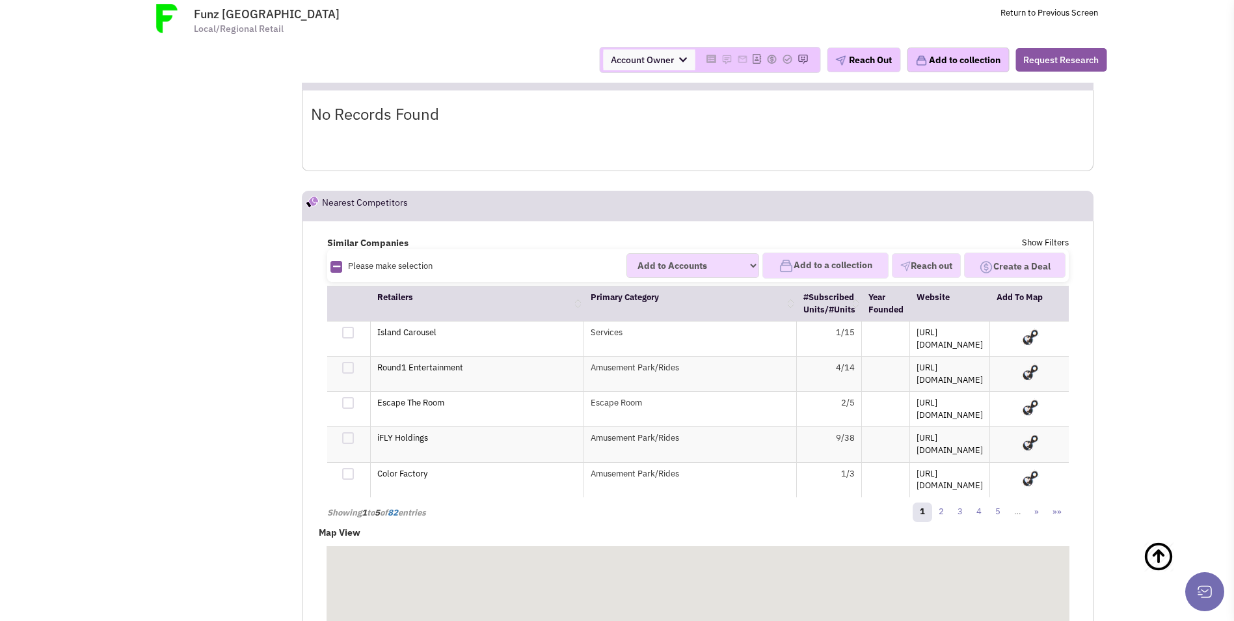
scroll to position [1692, 0]
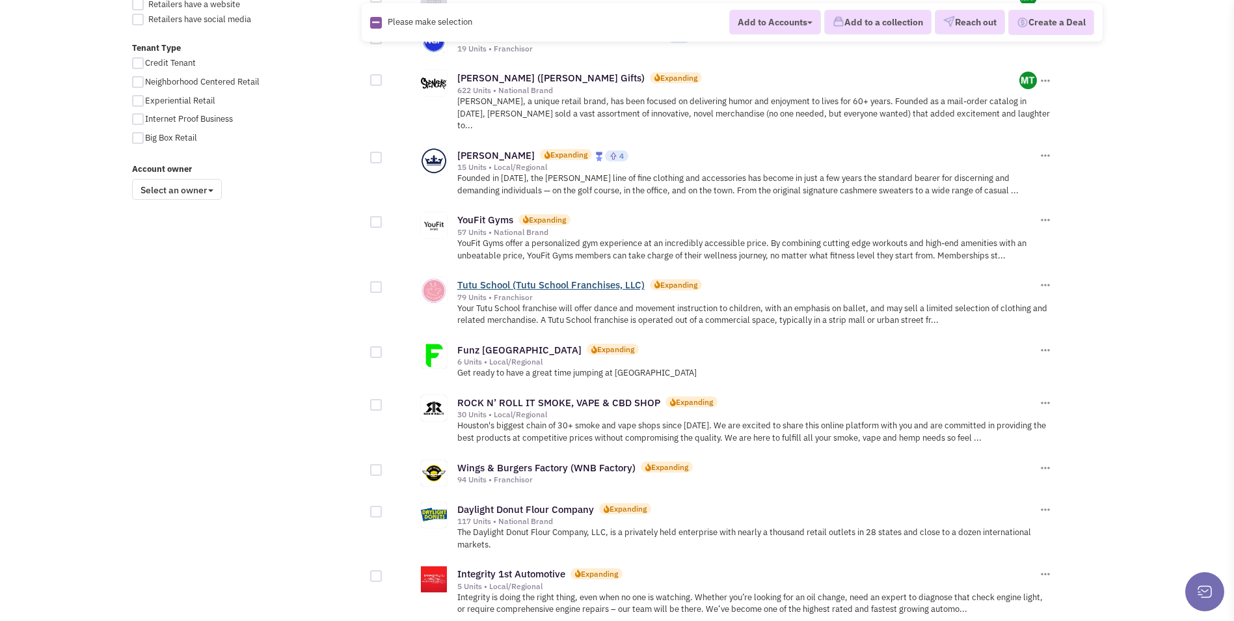
scroll to position [976, 0]
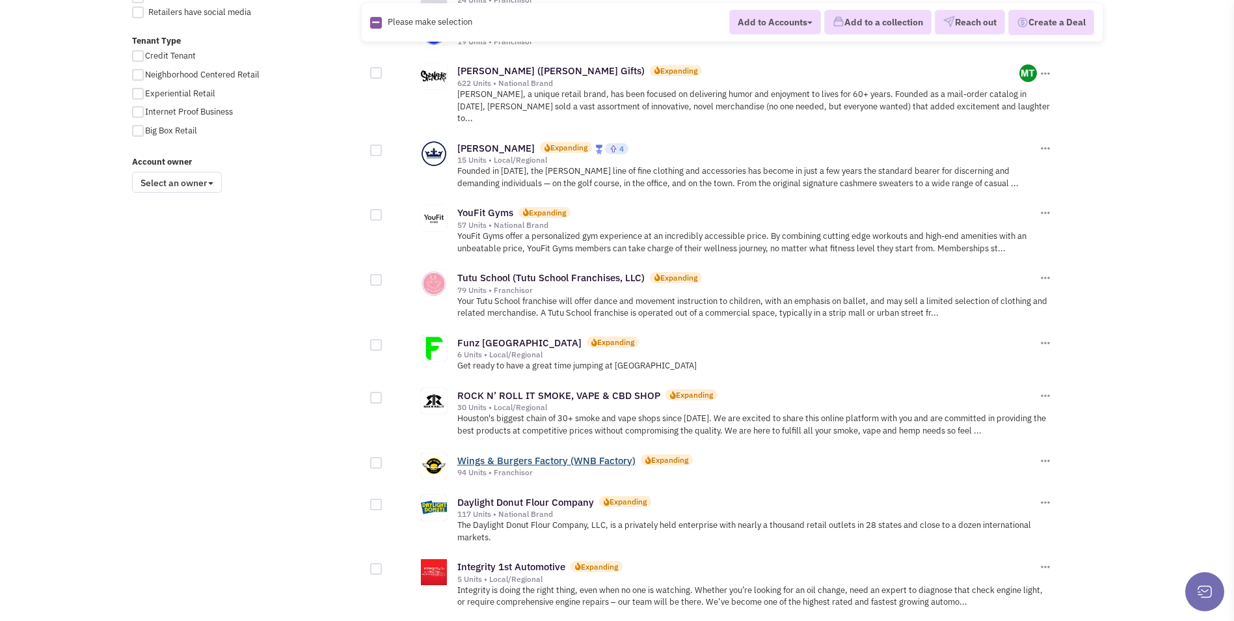
click at [530, 454] on link "Wings & Burgers Factory (WNB Factory)" at bounding box center [546, 460] width 178 height 12
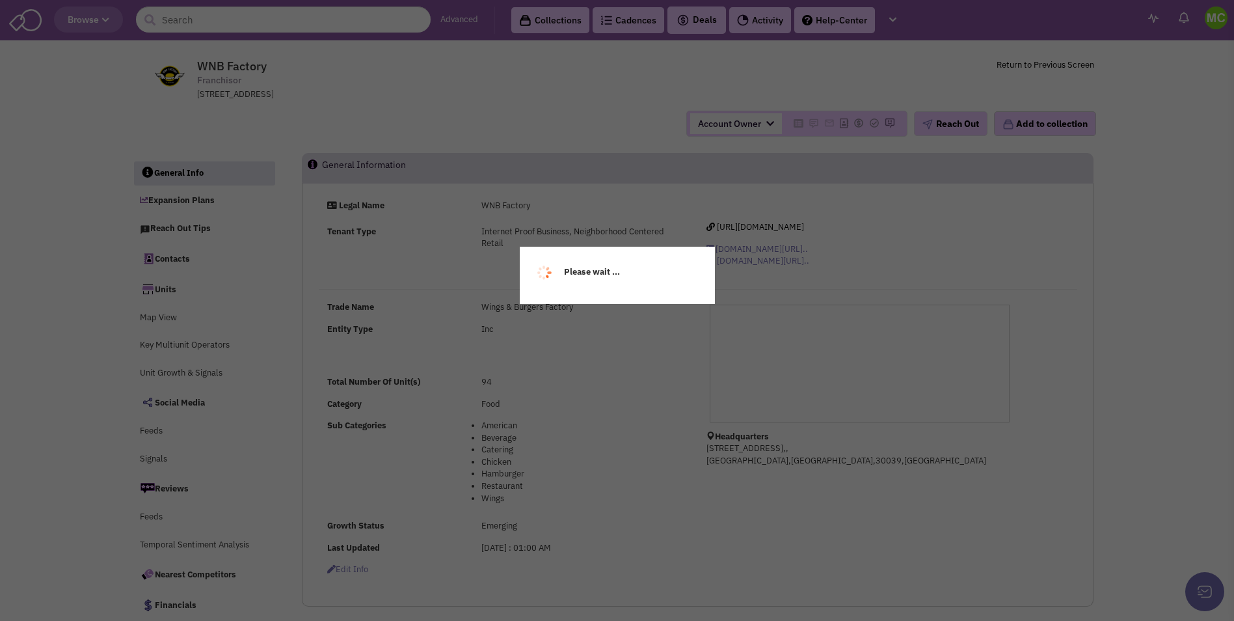
select select
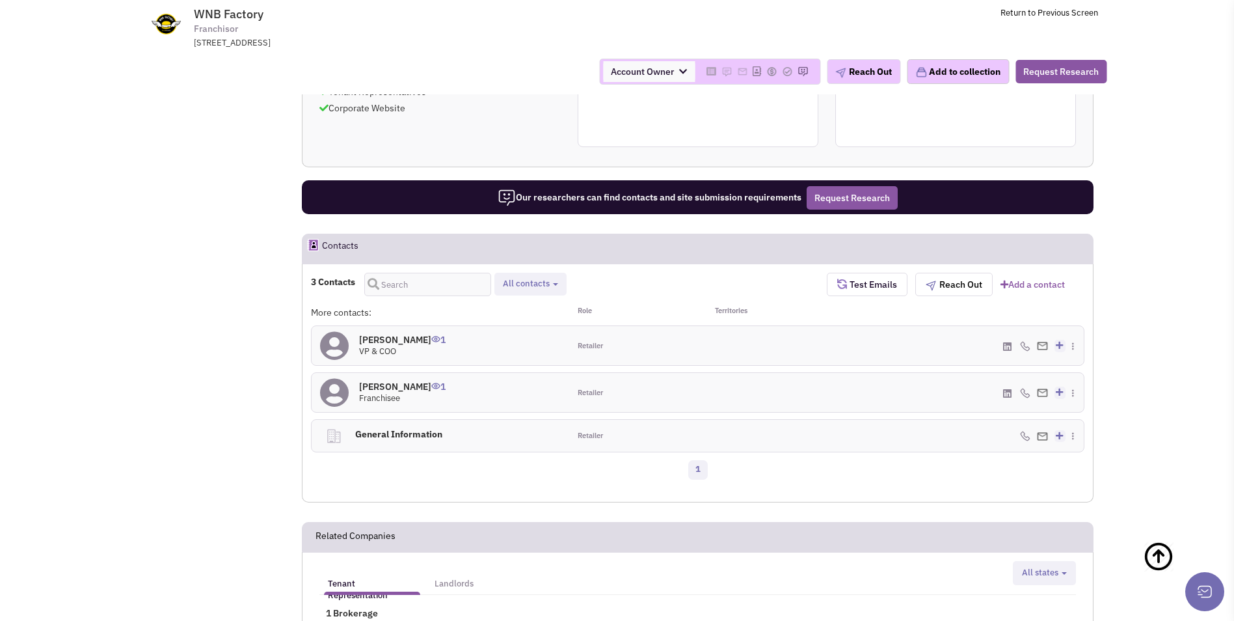
scroll to position [782, 0]
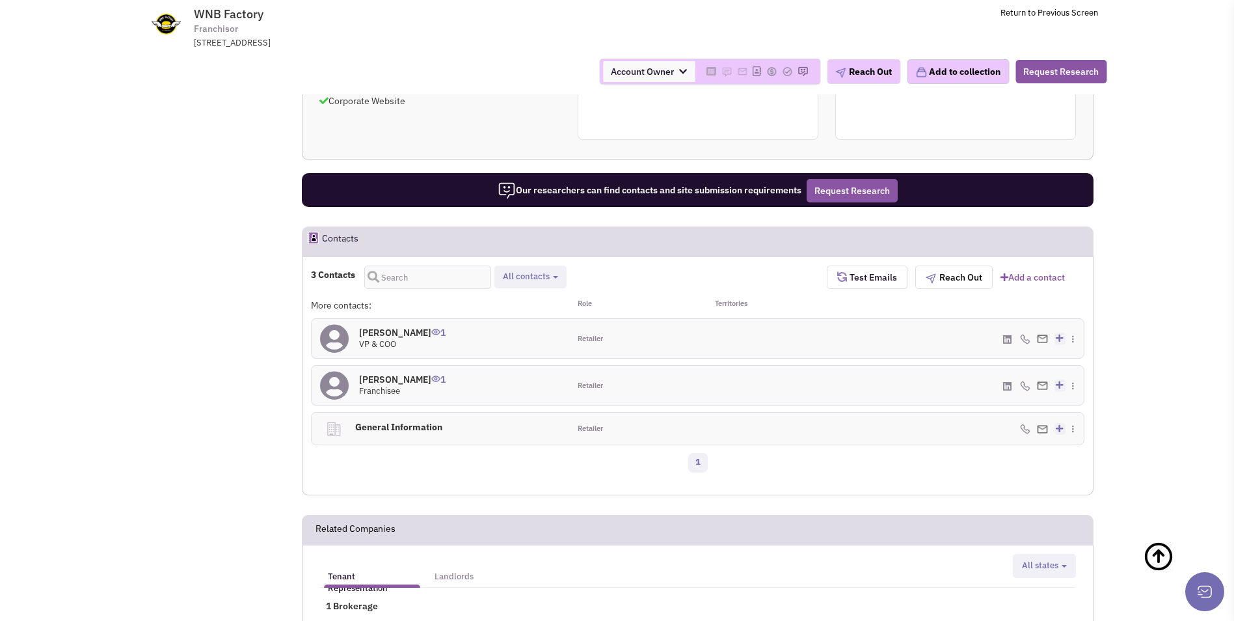
click at [393, 327] on h4 "[PERSON_NAME] 1" at bounding box center [402, 333] width 87 height 12
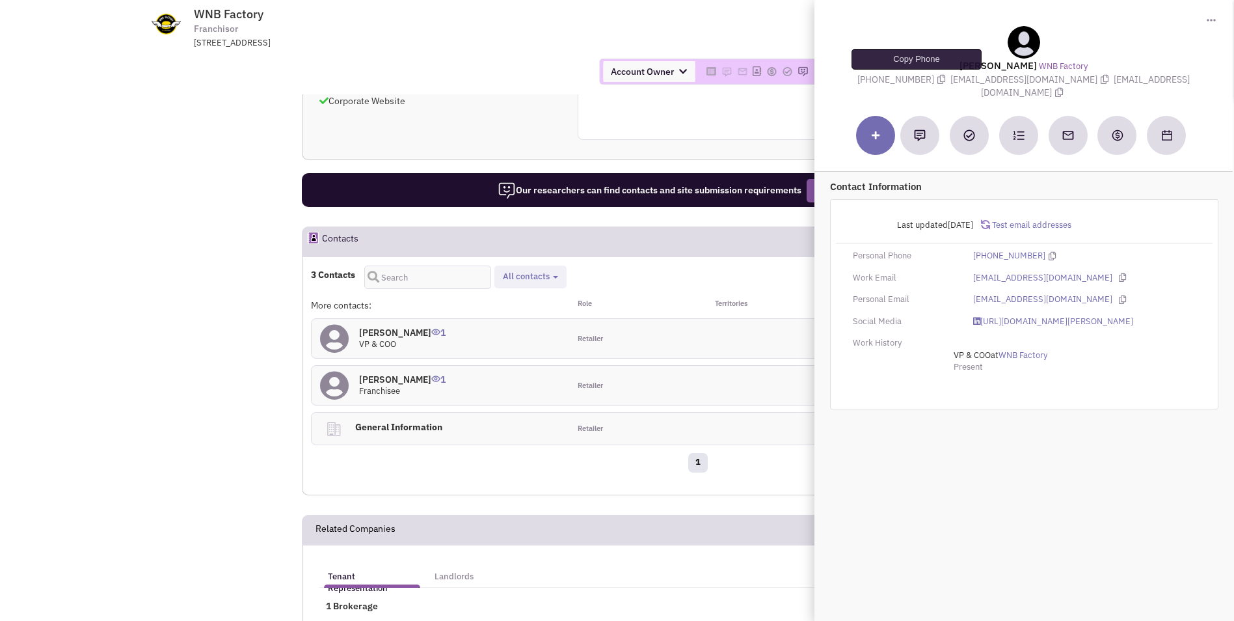
click at [938, 78] on icon at bounding box center [942, 79] width 8 height 9
click at [1101, 81] on icon at bounding box center [1105, 79] width 8 height 9
click at [1190, 77] on span "[EMAIL_ADDRESS][DOMAIN_NAME]" at bounding box center [1085, 86] width 209 height 25
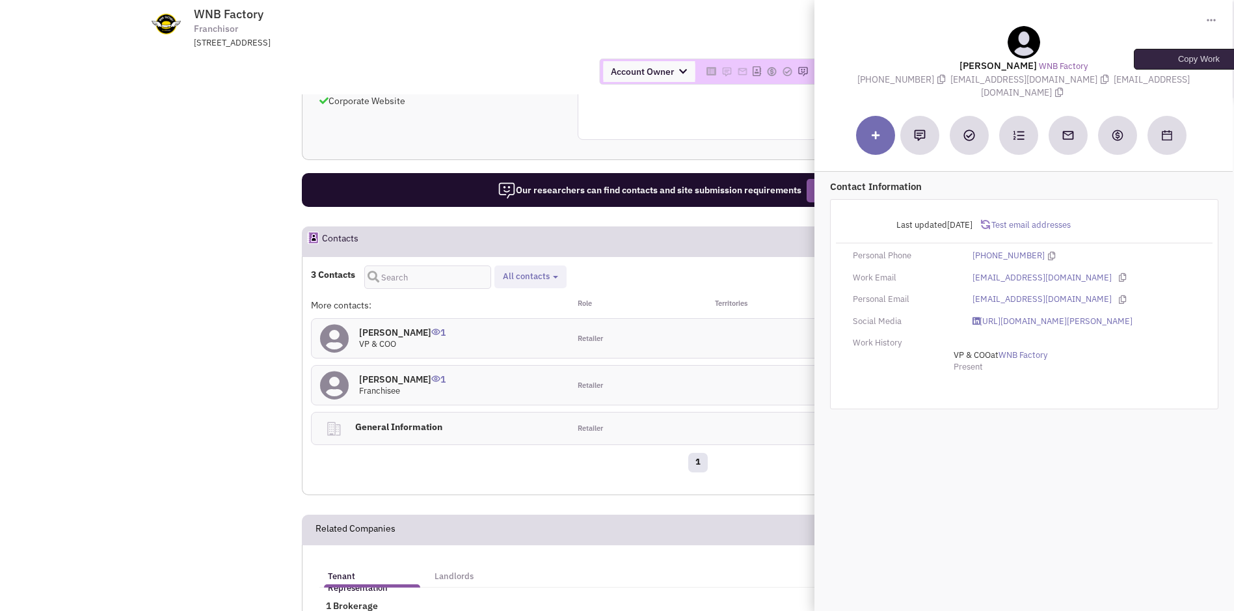
click at [1063, 88] on icon at bounding box center [1059, 92] width 8 height 9
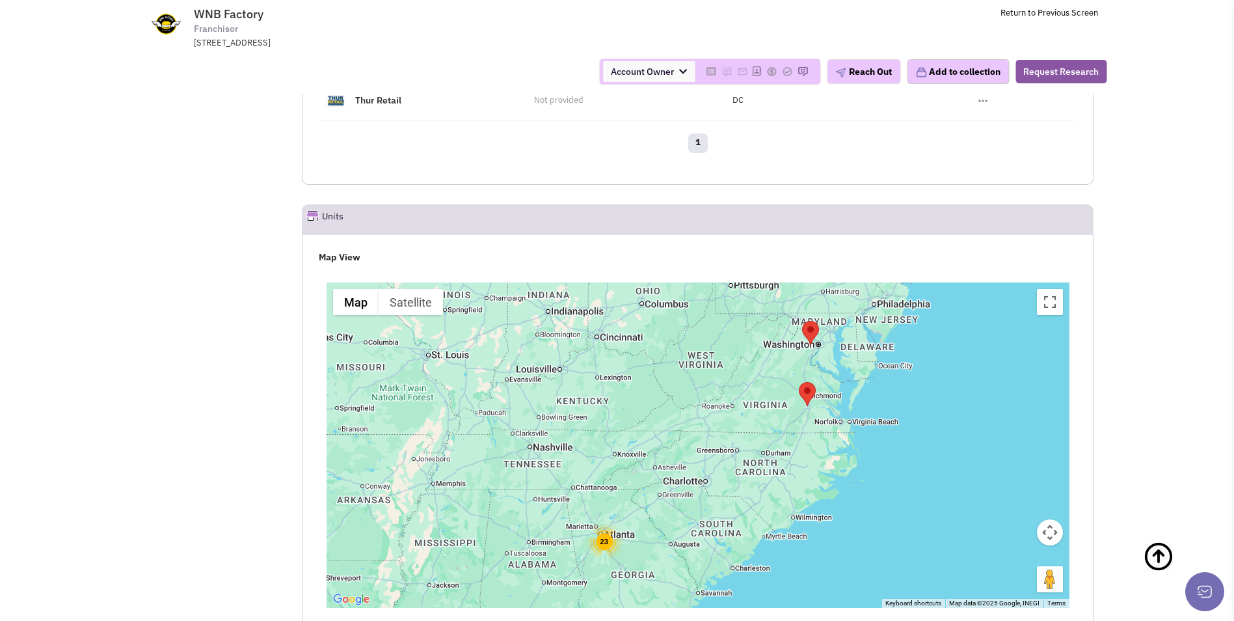
scroll to position [1303, 0]
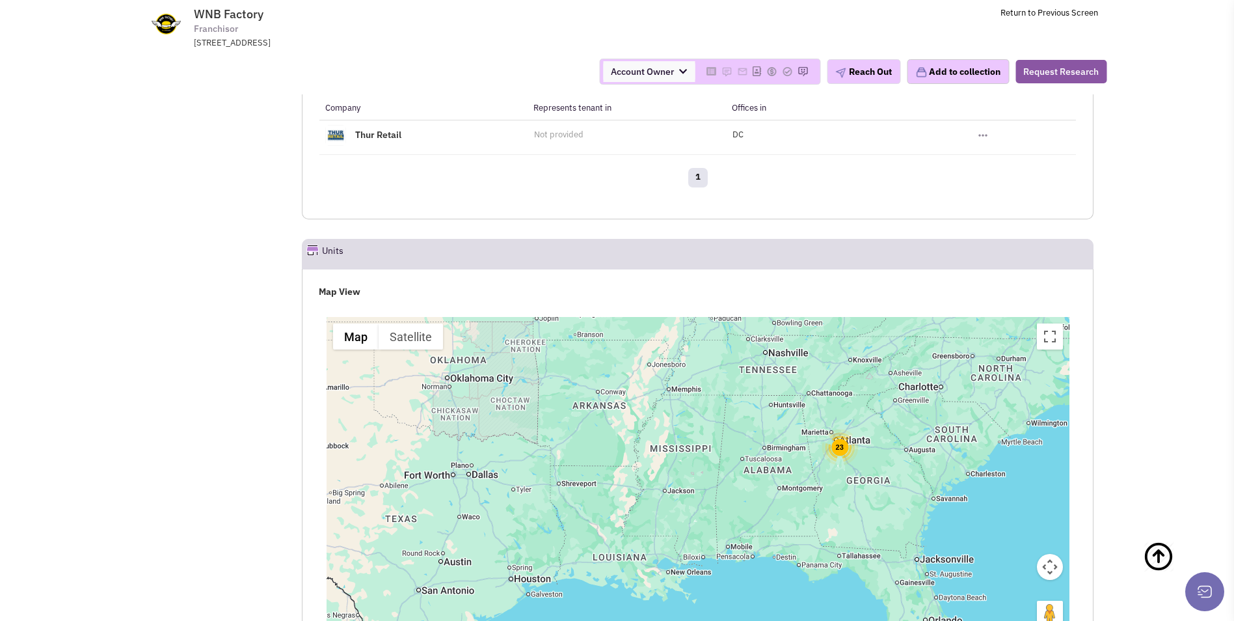
drag, startPoint x: 616, startPoint y: 480, endPoint x: 835, endPoint y: 364, distance: 247.4
click at [863, 340] on div "23" at bounding box center [698, 479] width 743 height 325
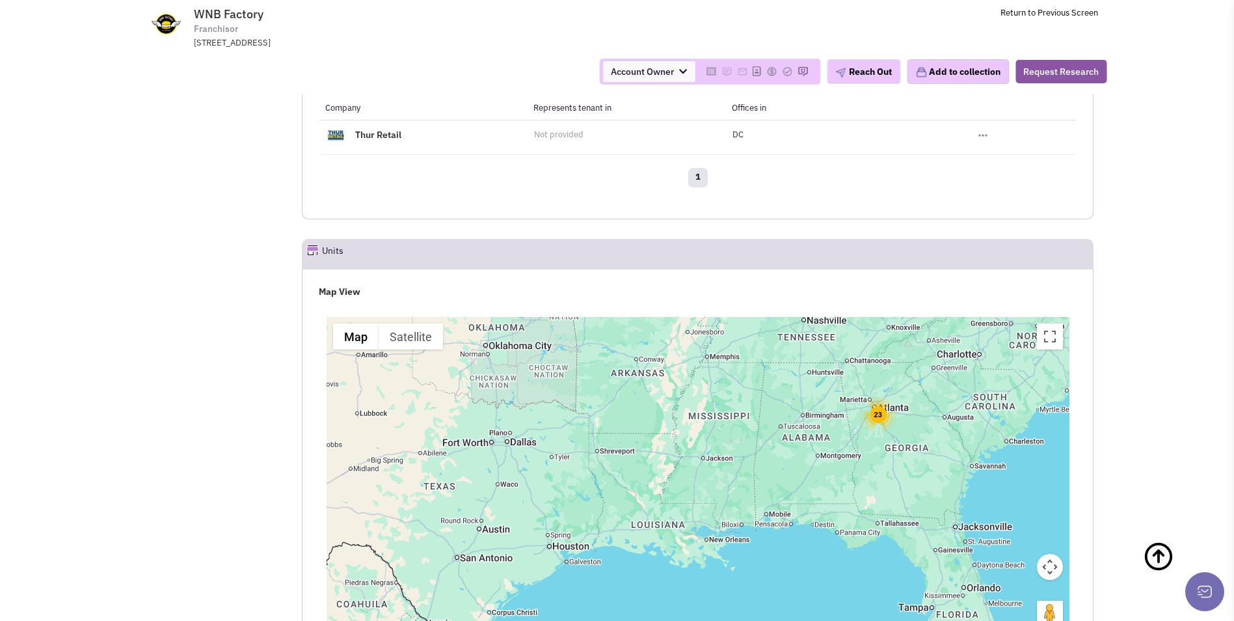
drag, startPoint x: 575, startPoint y: 500, endPoint x: 674, endPoint y: 433, distance: 119.8
click at [674, 433] on div "23" at bounding box center [698, 479] width 743 height 325
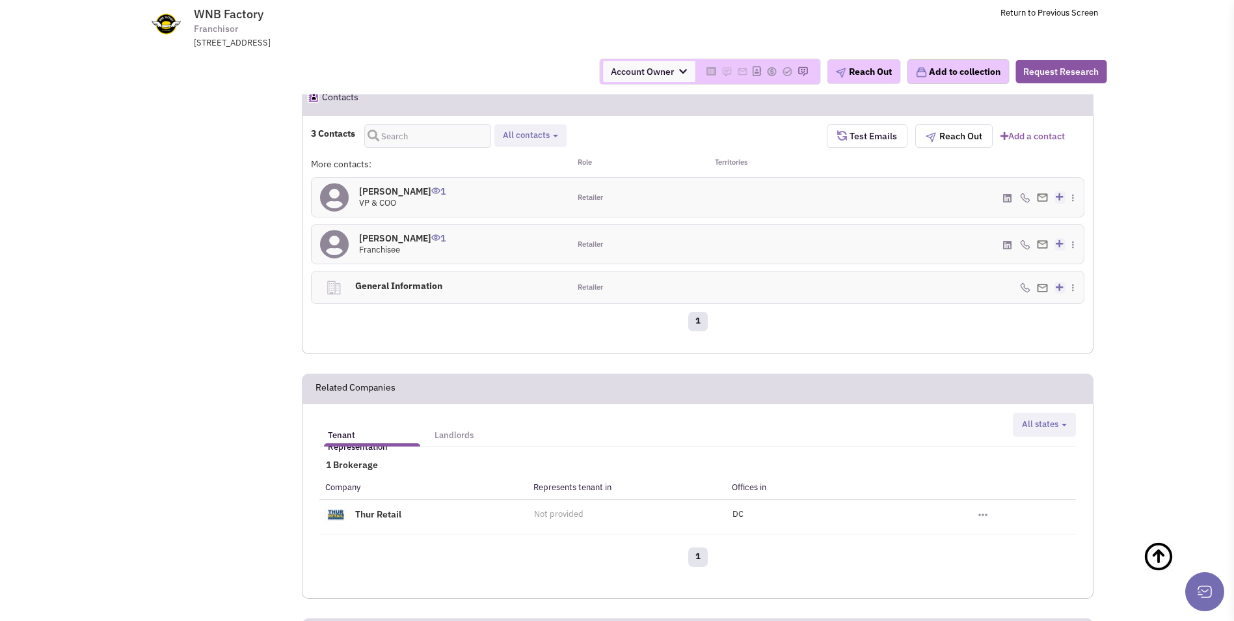
scroll to position [912, 0]
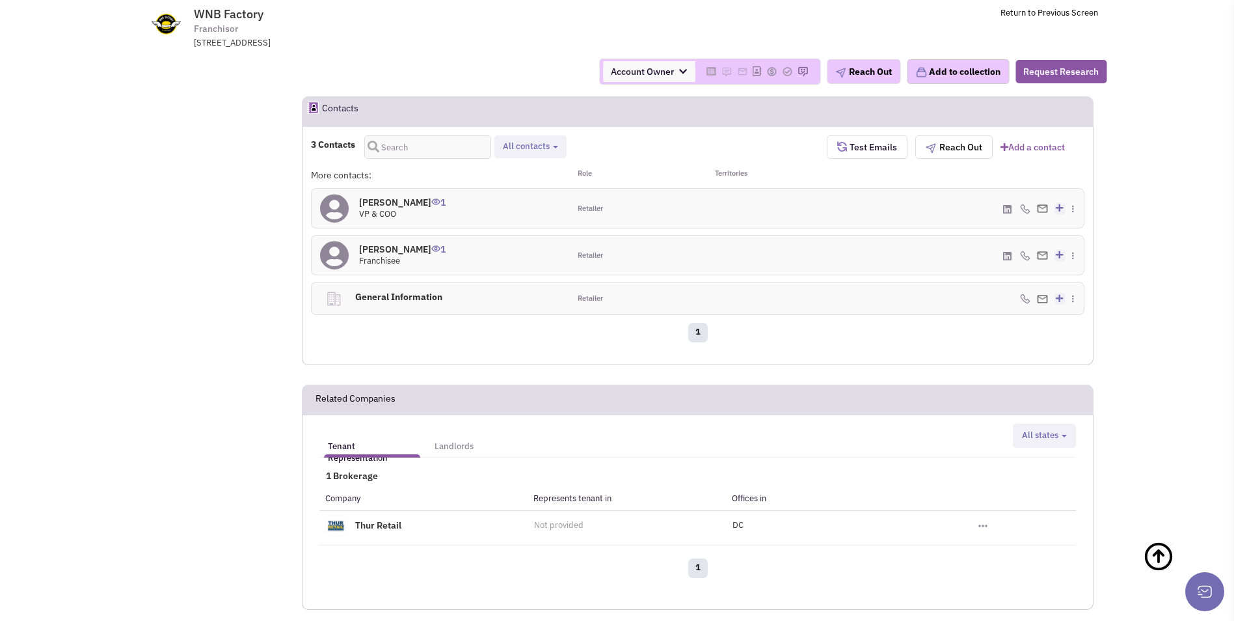
click at [373, 243] on h4 "Ho Chung 1" at bounding box center [402, 249] width 87 height 12
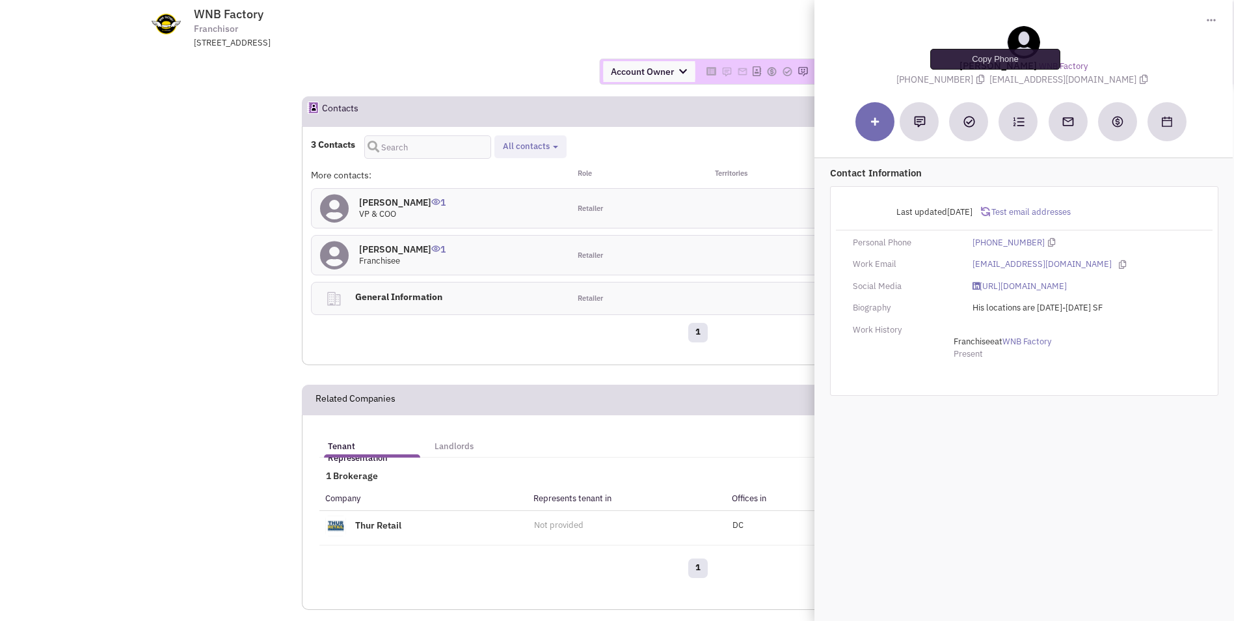
click at [984, 79] on icon at bounding box center [981, 79] width 8 height 9
click at [1140, 79] on icon at bounding box center [1144, 79] width 8 height 9
drag, startPoint x: 32, startPoint y: 108, endPoint x: 38, endPoint y: 71, distance: 37.5
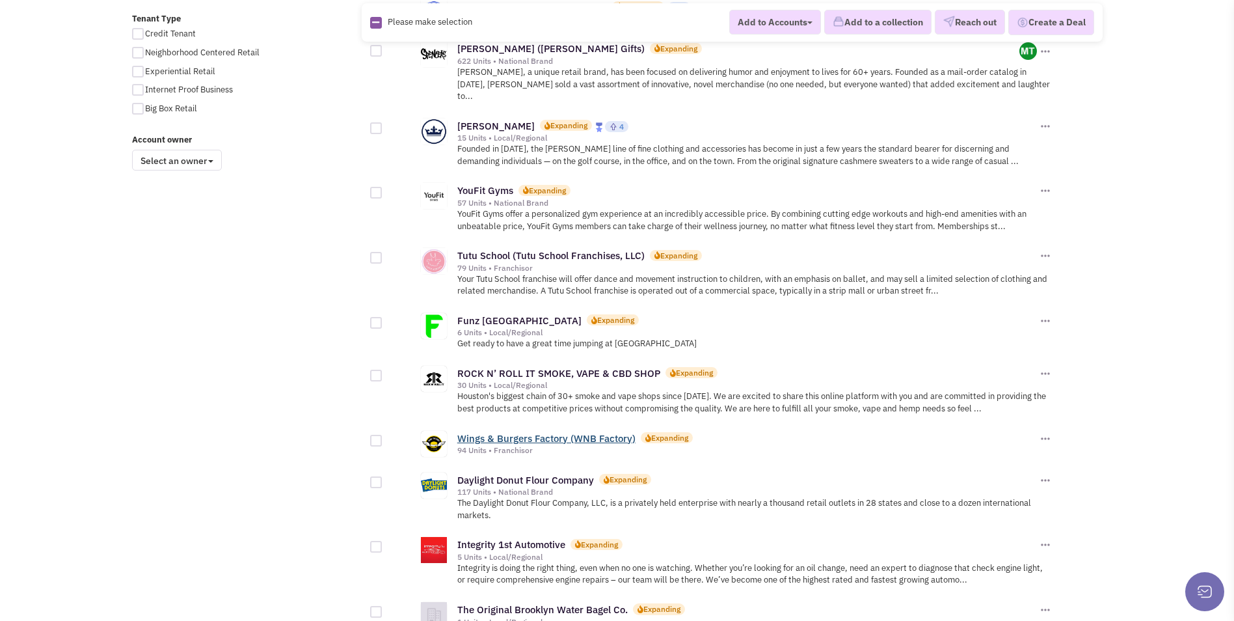
scroll to position [1106, 0]
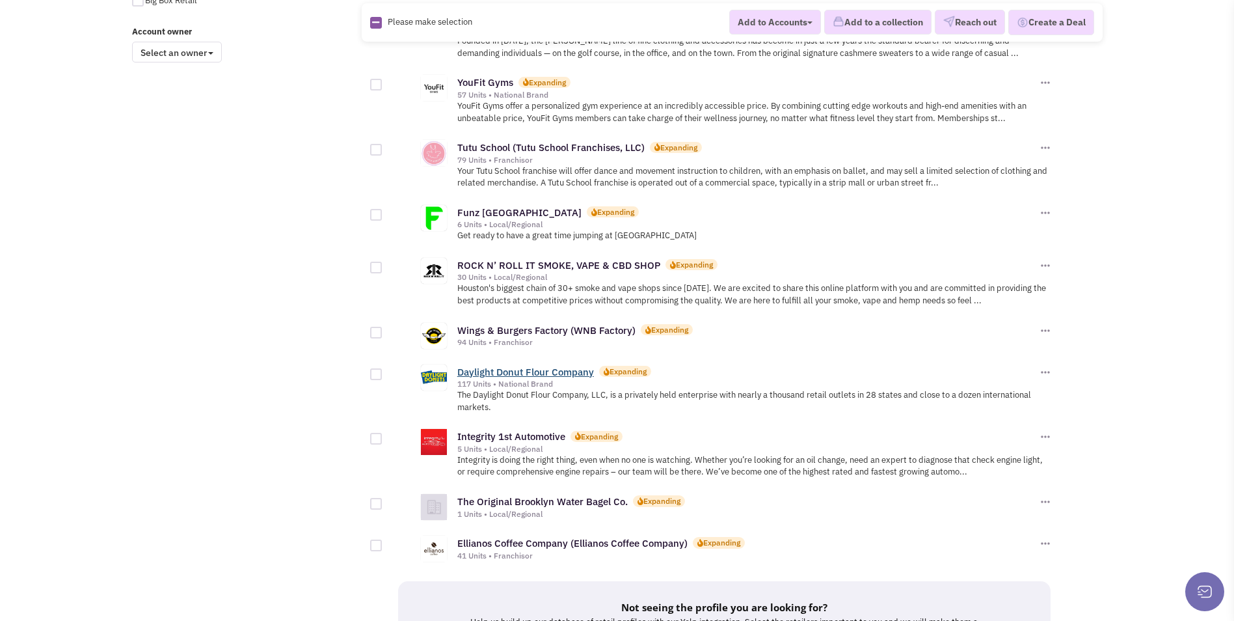
click at [530, 366] on link "Daylight Donut Flour Company" at bounding box center [525, 372] width 137 height 12
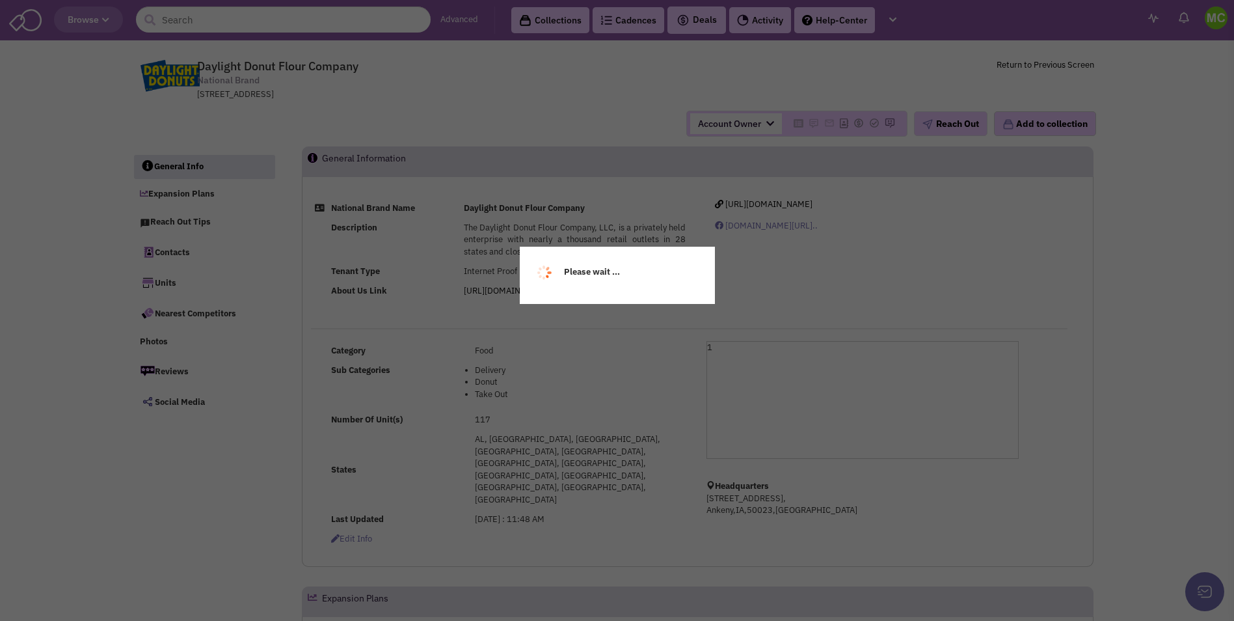
select select
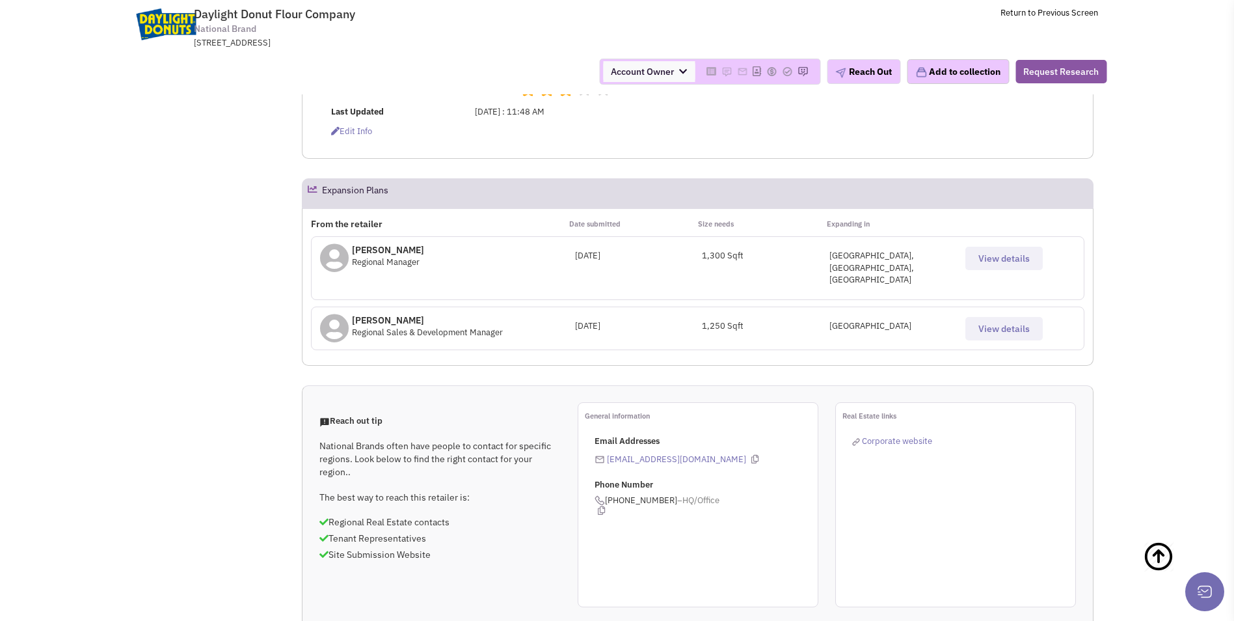
scroll to position [390, 0]
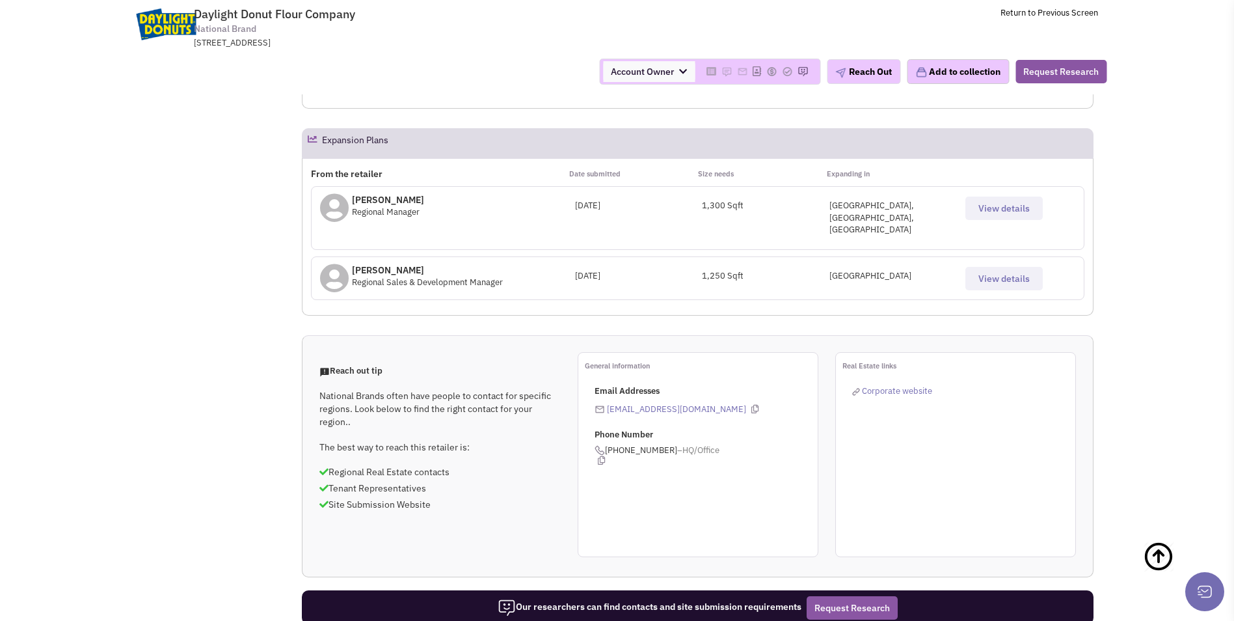
click at [1020, 273] on span "View details" at bounding box center [1004, 279] width 51 height 12
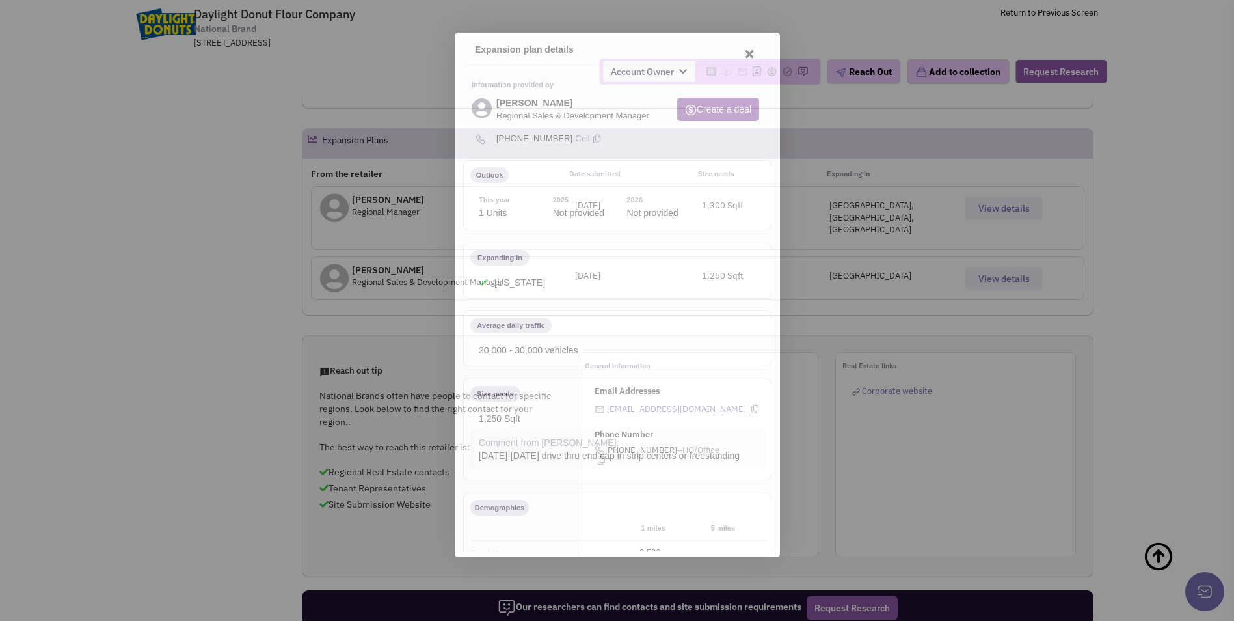
scroll to position [0, 0]
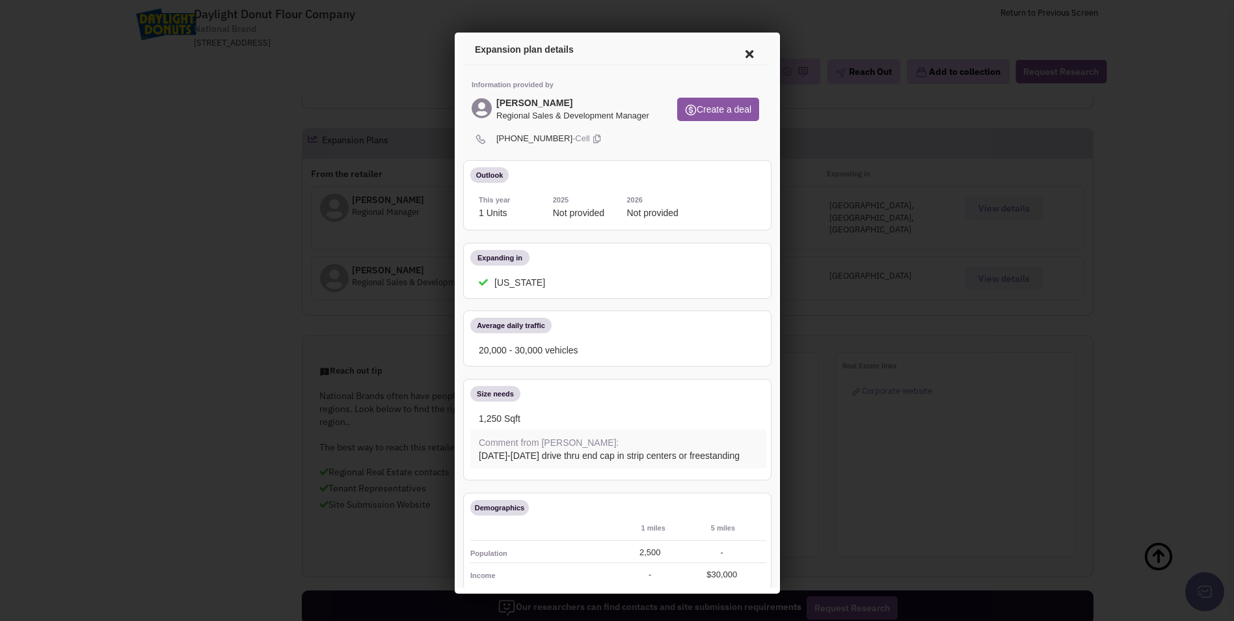
click at [591, 135] on icon at bounding box center [594, 137] width 7 height 12
click at [317, 233] on div at bounding box center [617, 310] width 1234 height 621
click at [739, 51] on icon at bounding box center [746, 51] width 27 height 31
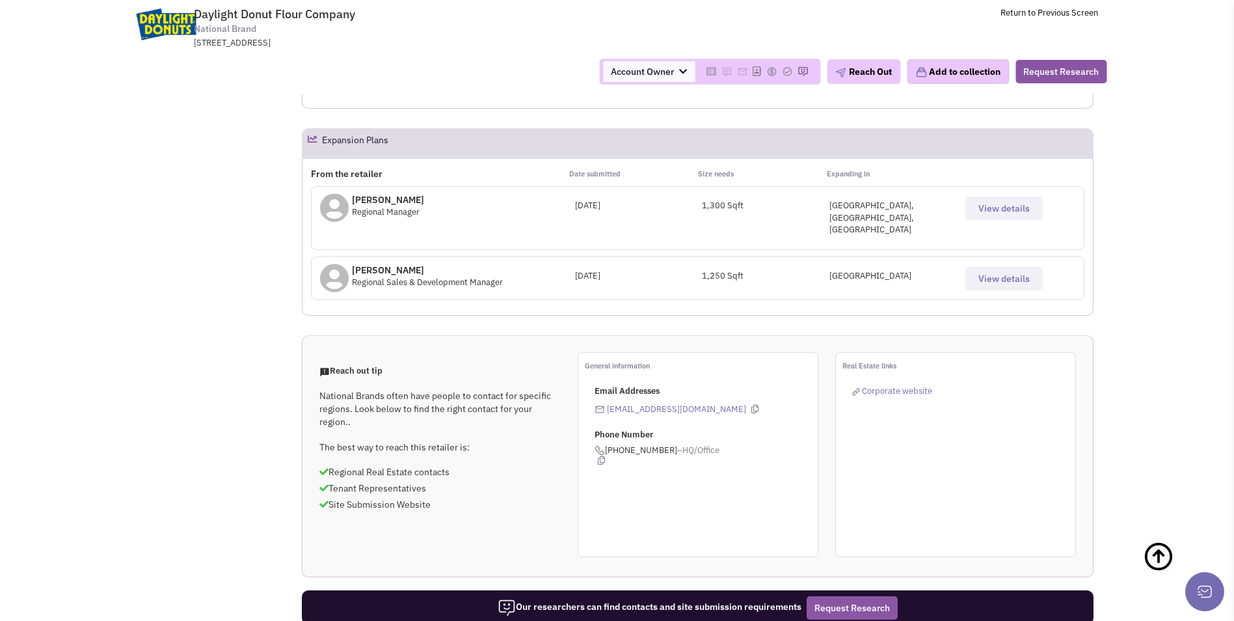
click at [985, 273] on span "View details" at bounding box center [1004, 279] width 51 height 12
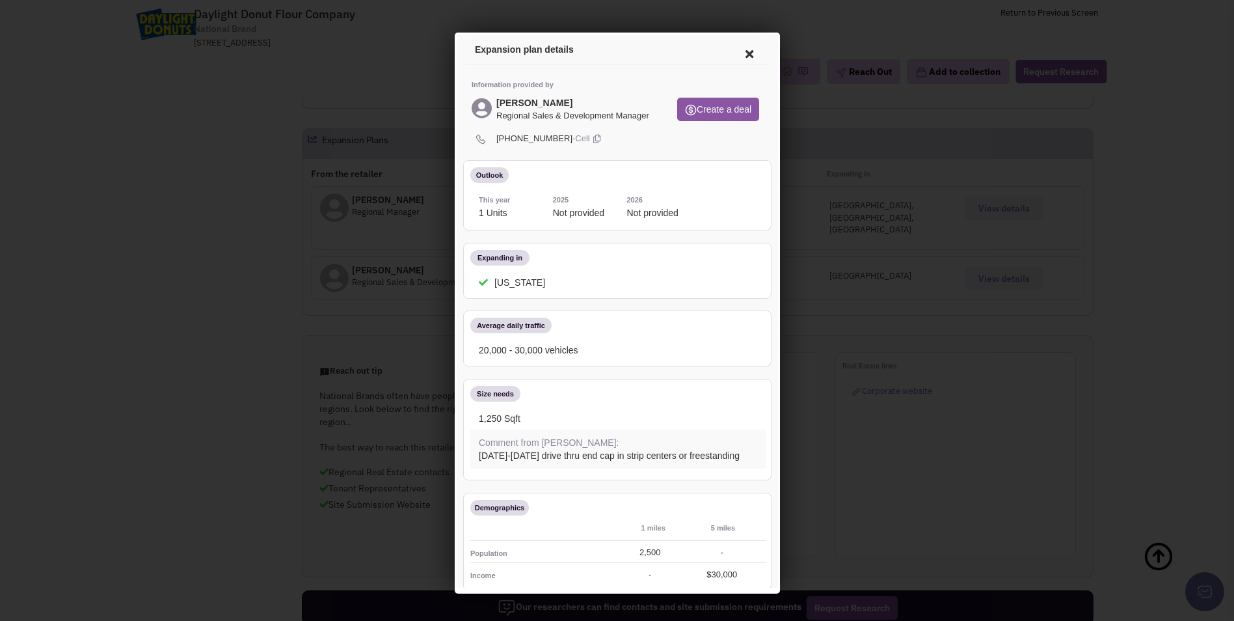
click at [737, 49] on icon at bounding box center [746, 51] width 27 height 31
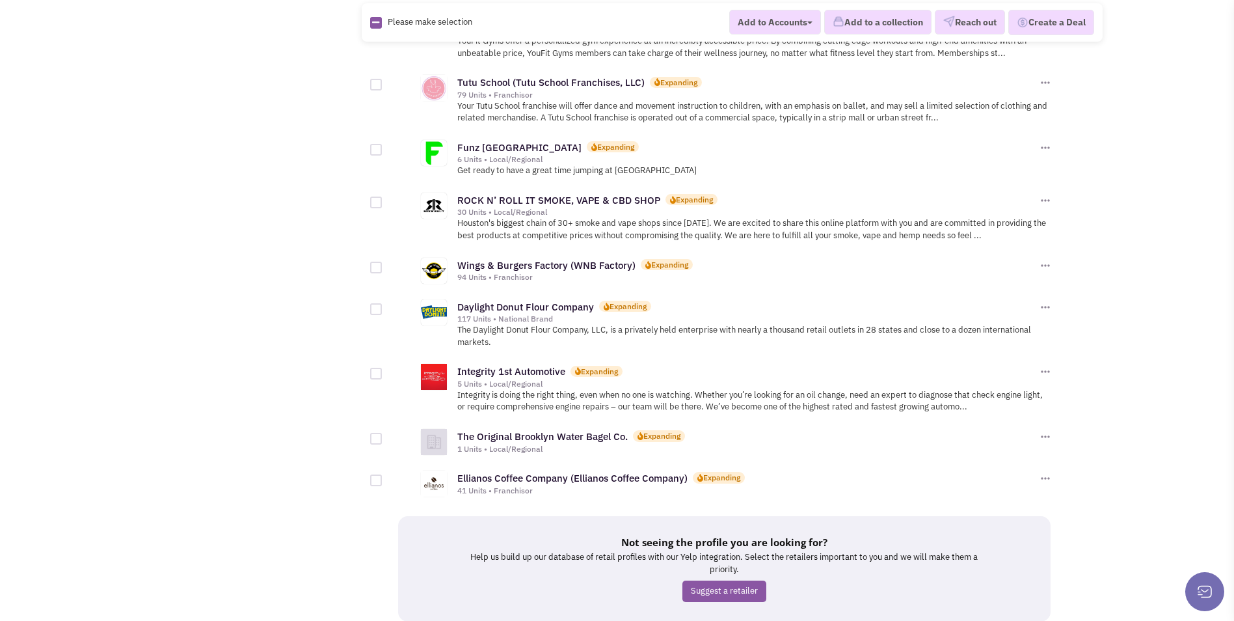
scroll to position [1236, 0]
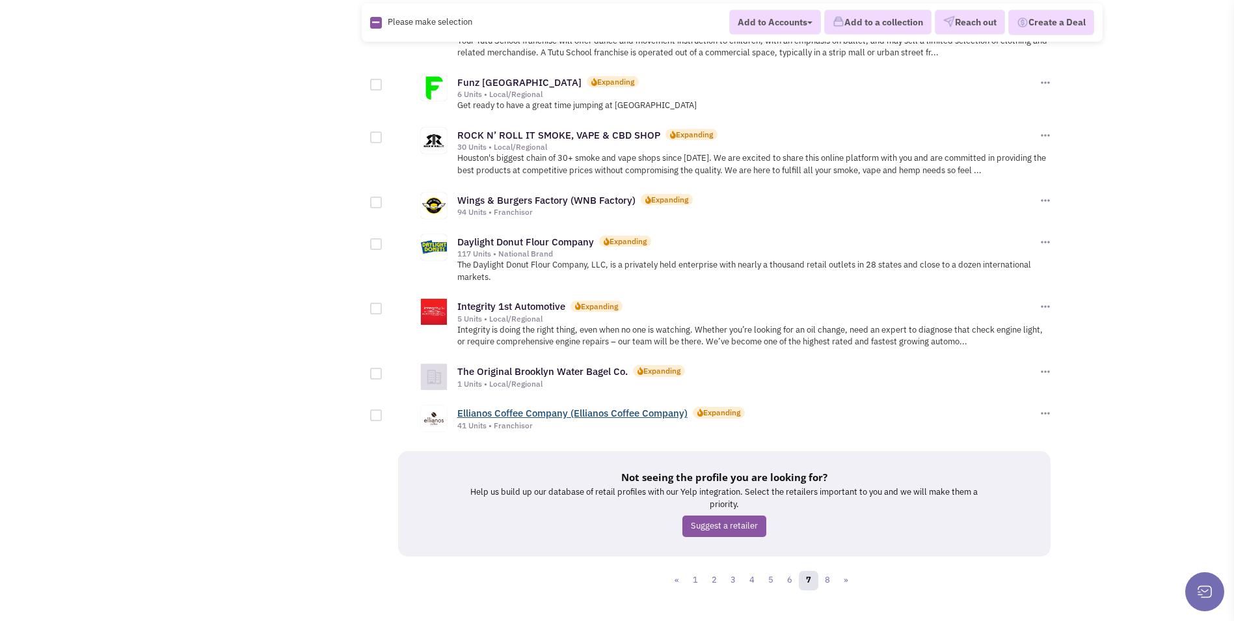
click at [617, 407] on link "Ellianos Coffee Company (Ellianos Coffee Company)" at bounding box center [572, 413] width 230 height 12
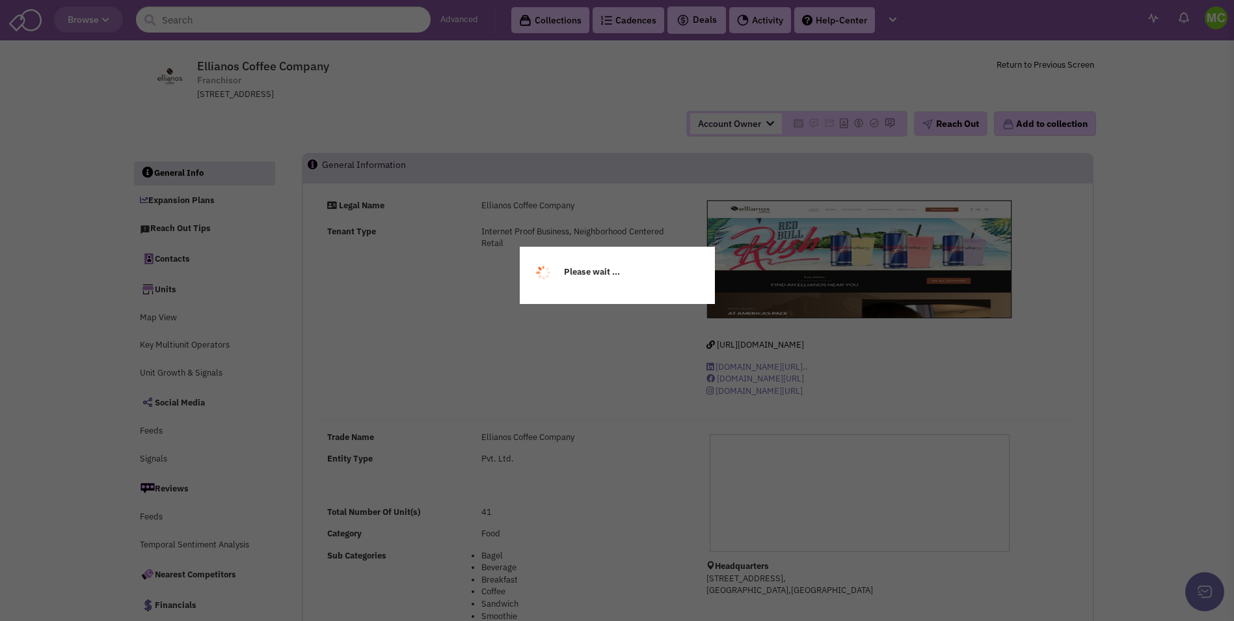
select select
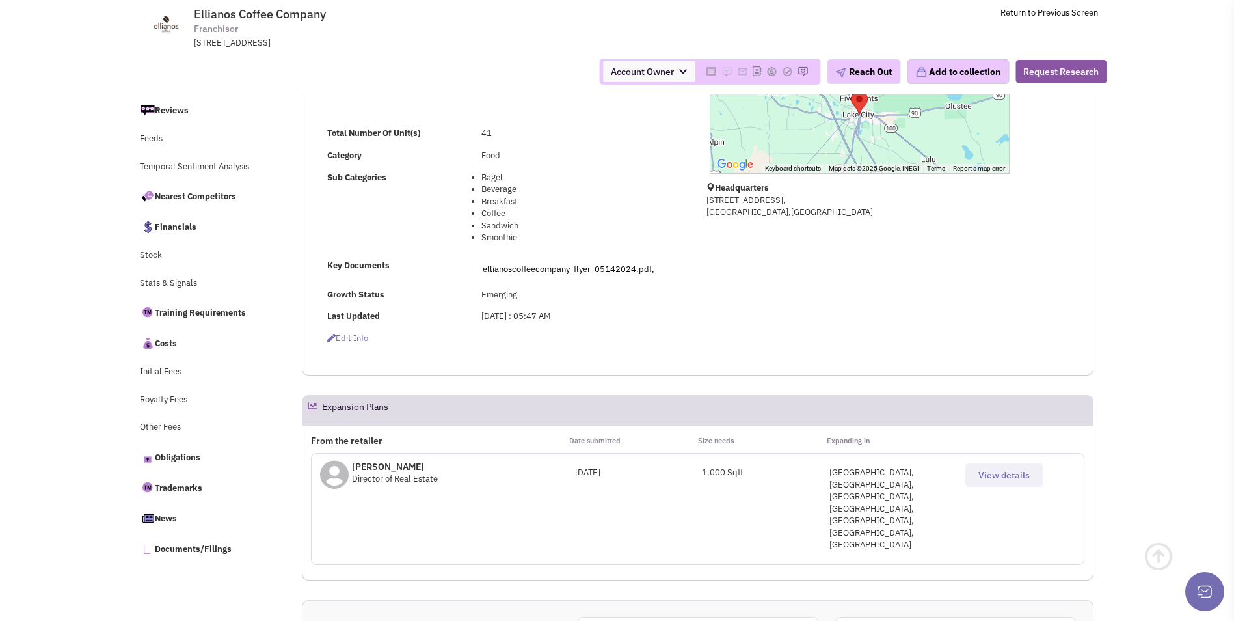
scroll to position [325, 0]
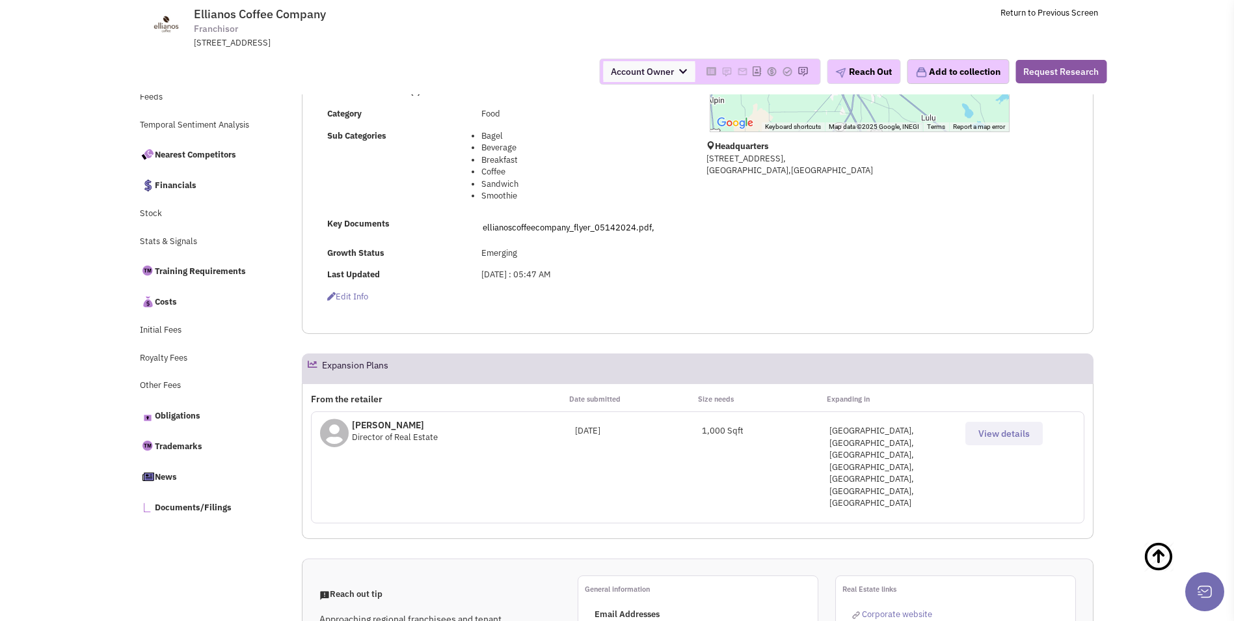
click at [997, 437] on span "View details" at bounding box center [1004, 433] width 51 height 12
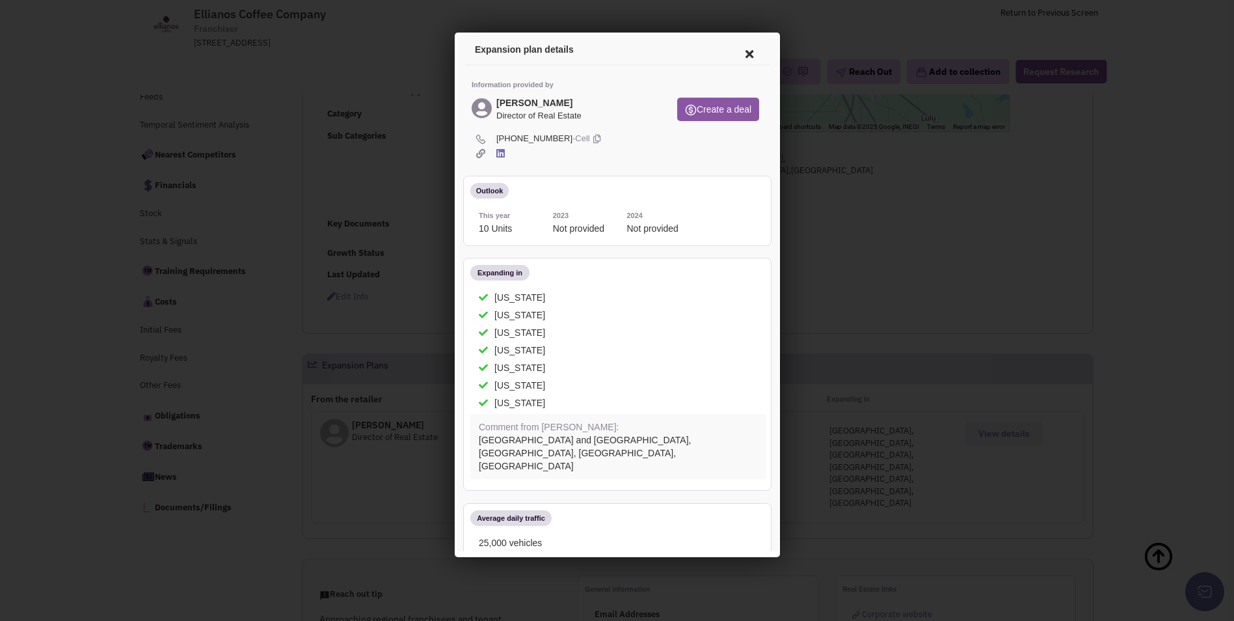
scroll to position [0, 0]
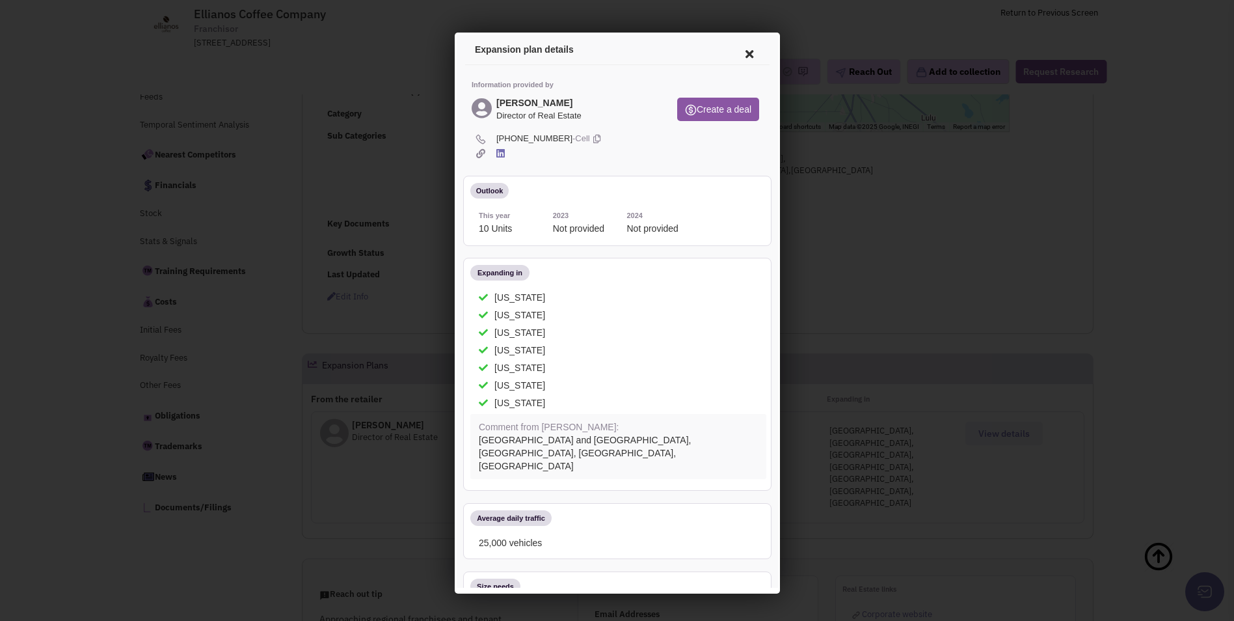
drag, startPoint x: 576, startPoint y: 138, endPoint x: 460, endPoint y: 444, distance: 327.8
click at [591, 138] on icon at bounding box center [594, 137] width 7 height 12
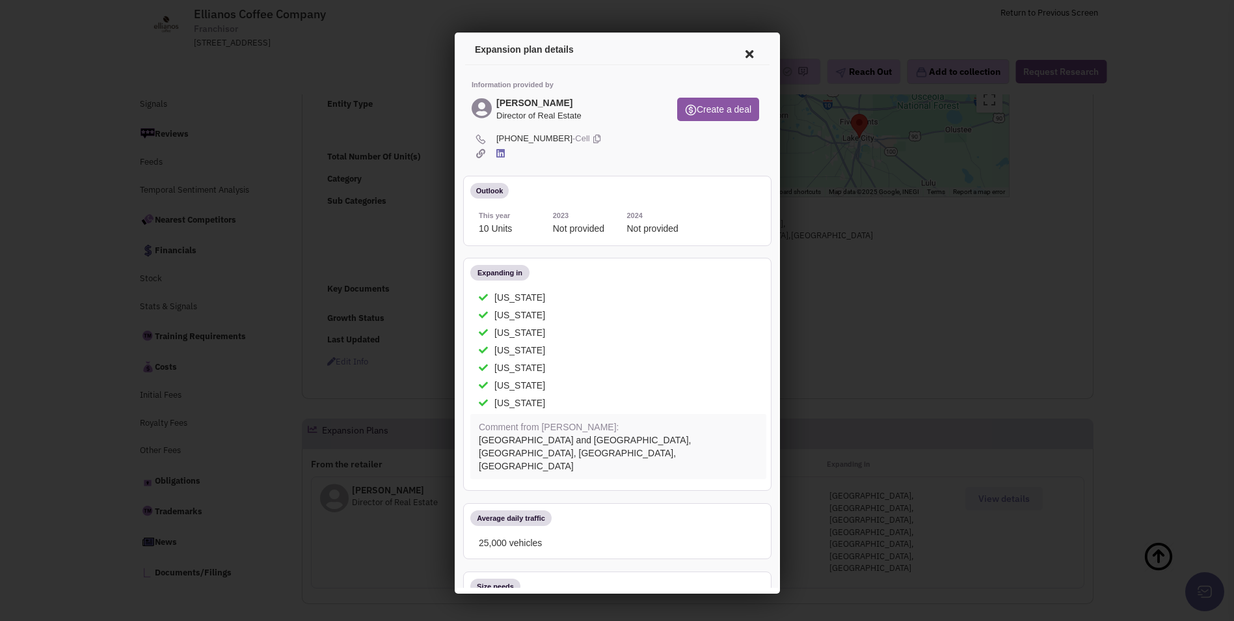
click at [407, 376] on div at bounding box center [617, 310] width 1234 height 621
click at [735, 55] on icon at bounding box center [746, 51] width 27 height 31
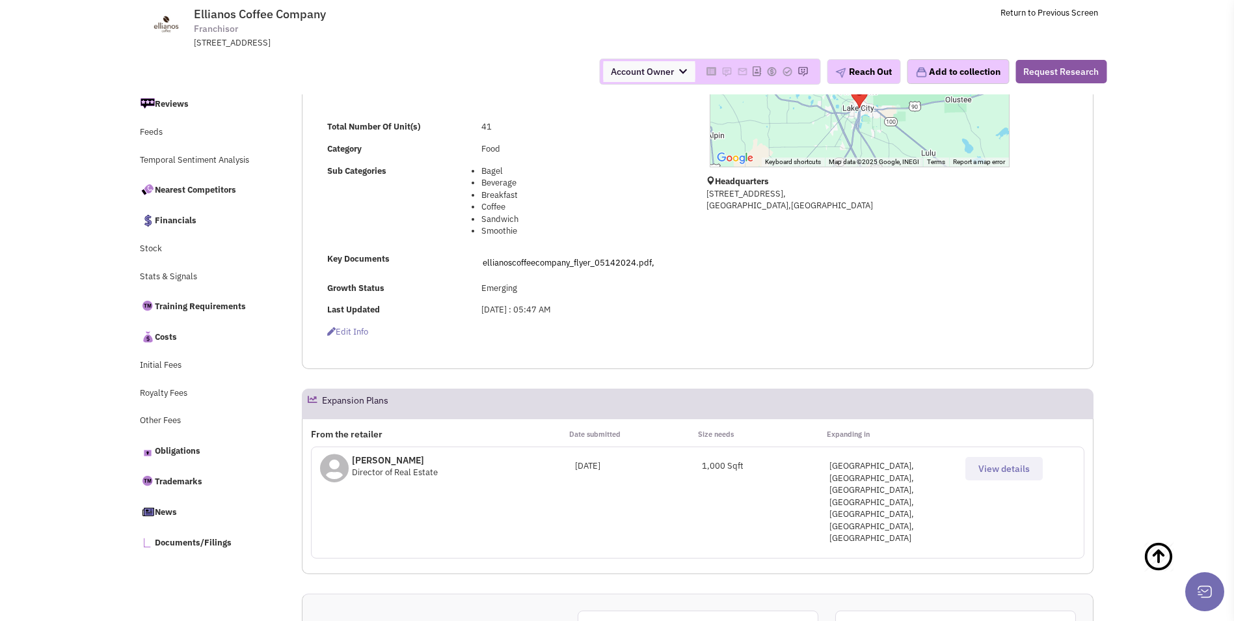
scroll to position [325, 0]
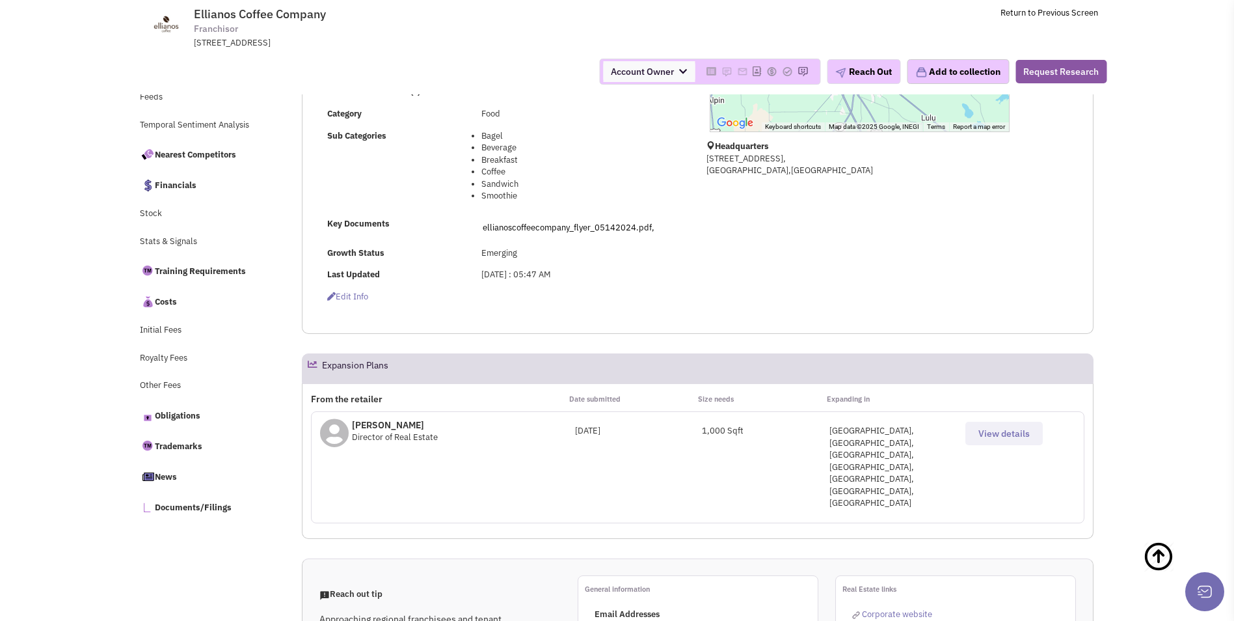
click at [581, 43] on td "Ellianos Coffee Company Franchisor [STREET_ADDRESS] Return to Previous Screen" at bounding box center [653, 24] width 891 height 49
